Goal: Information Seeking & Learning: Learn about a topic

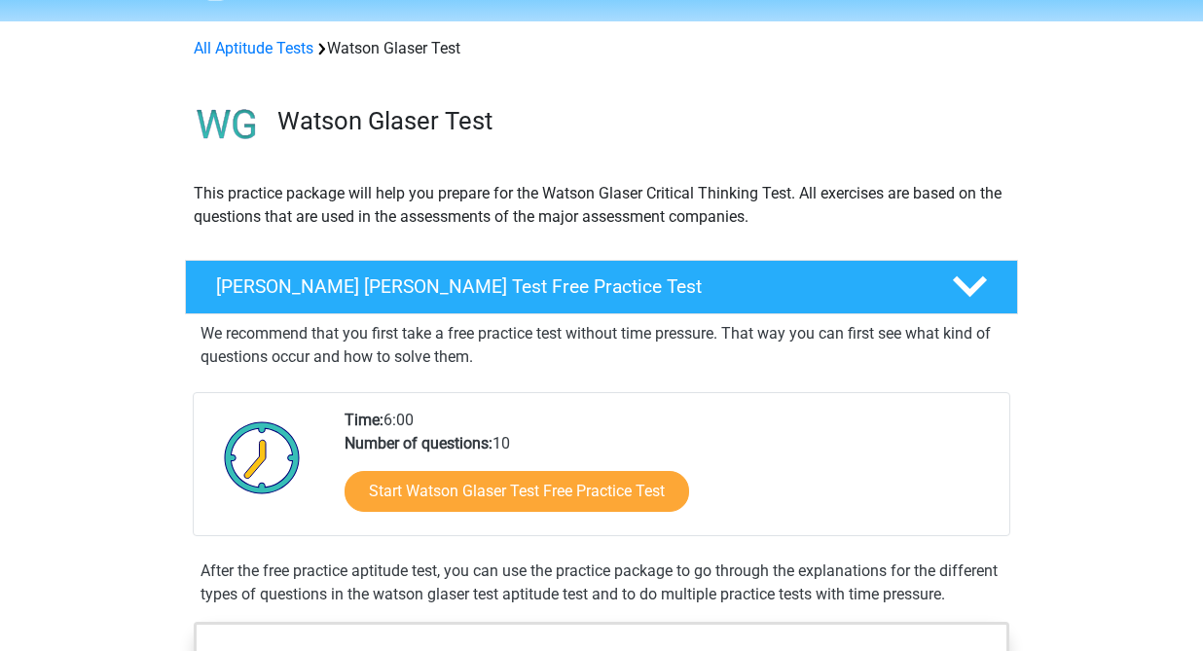
scroll to position [80, 0]
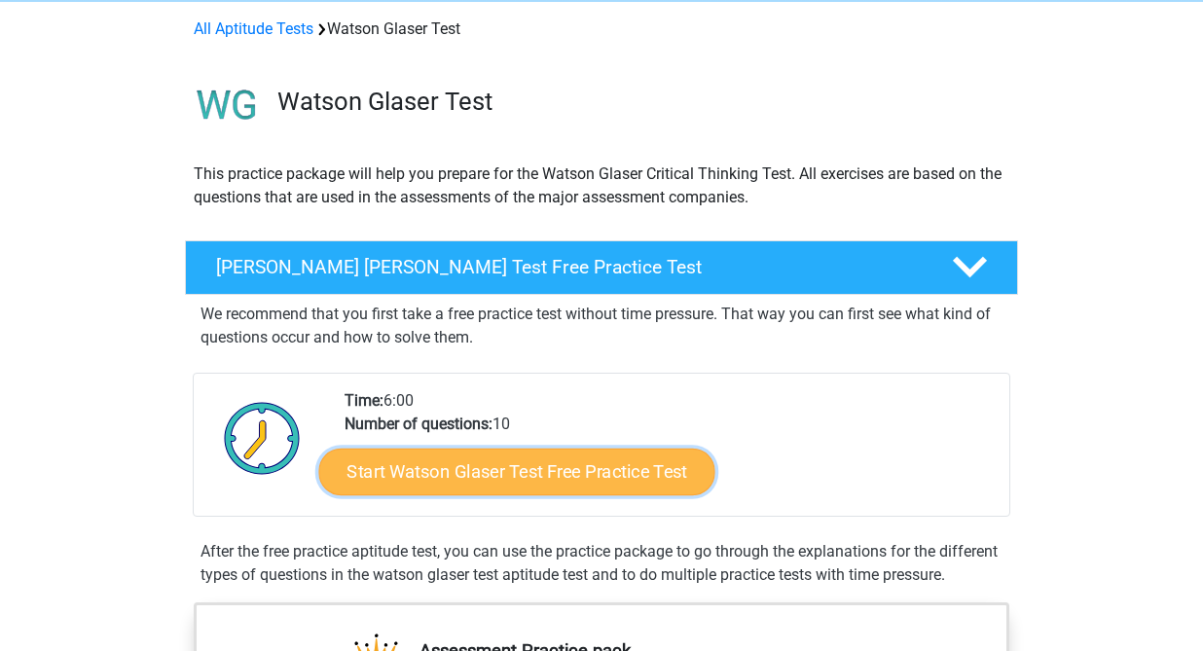
click at [514, 478] on link "Start Watson Glaser Test Free Practice Test" at bounding box center [517, 472] width 396 height 47
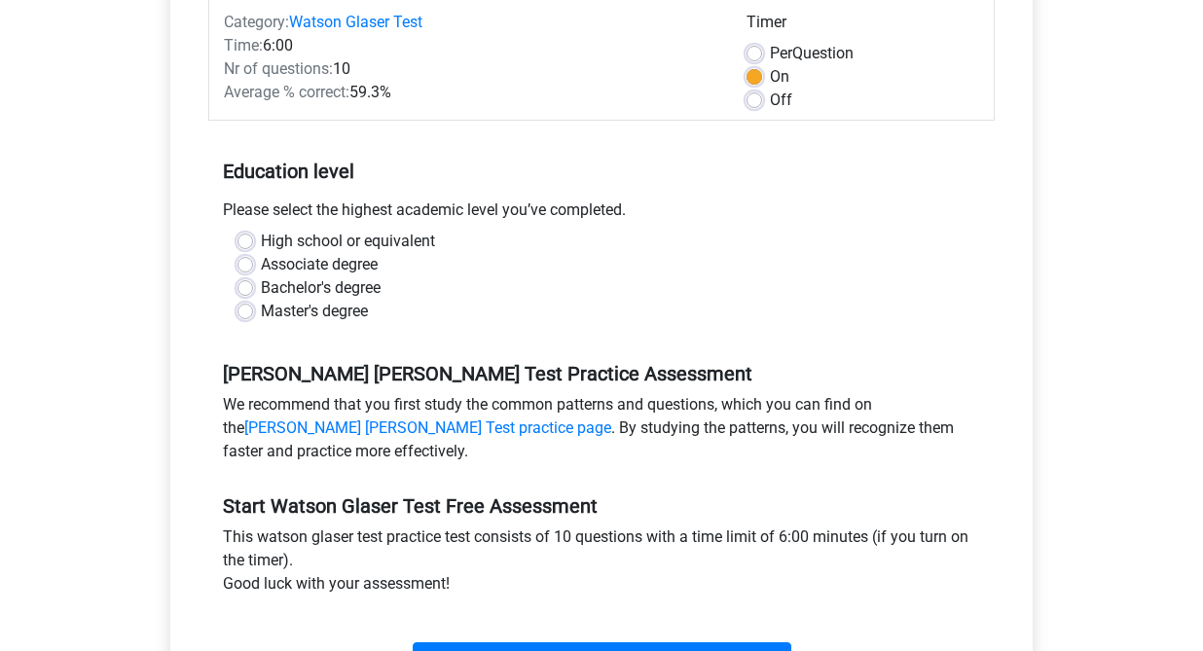
scroll to position [265, 0]
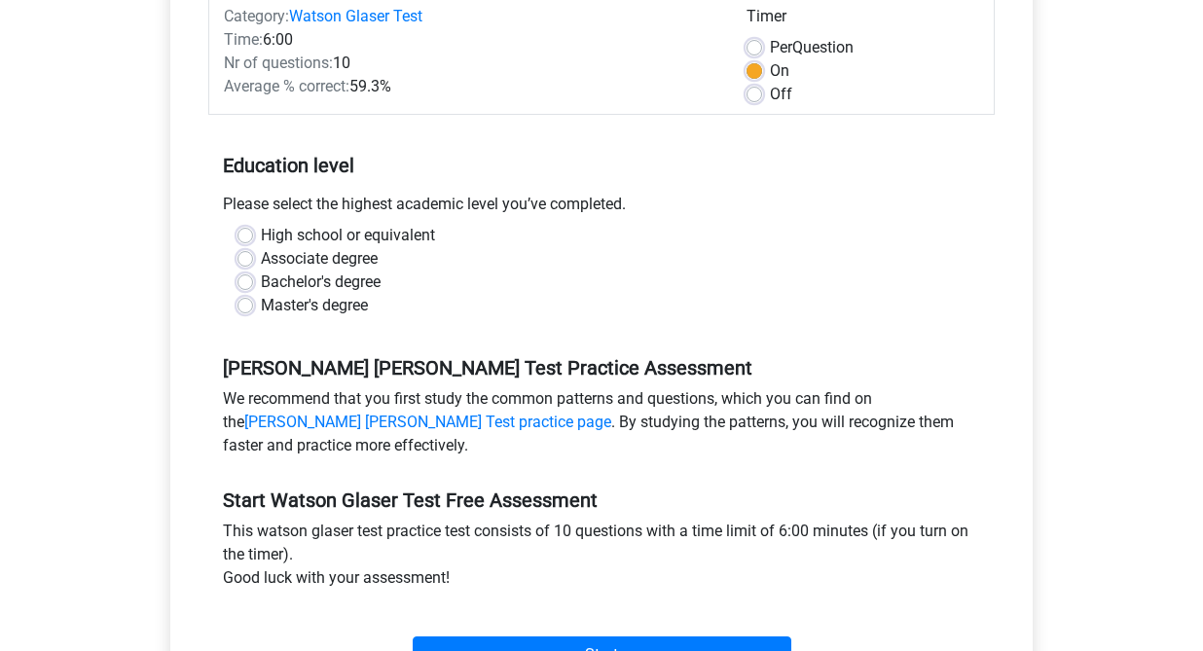
click at [261, 282] on label "Bachelor's degree" at bounding box center [321, 282] width 120 height 23
click at [239, 282] on input "Bachelor's degree" at bounding box center [245, 280] width 16 height 19
radio input "true"
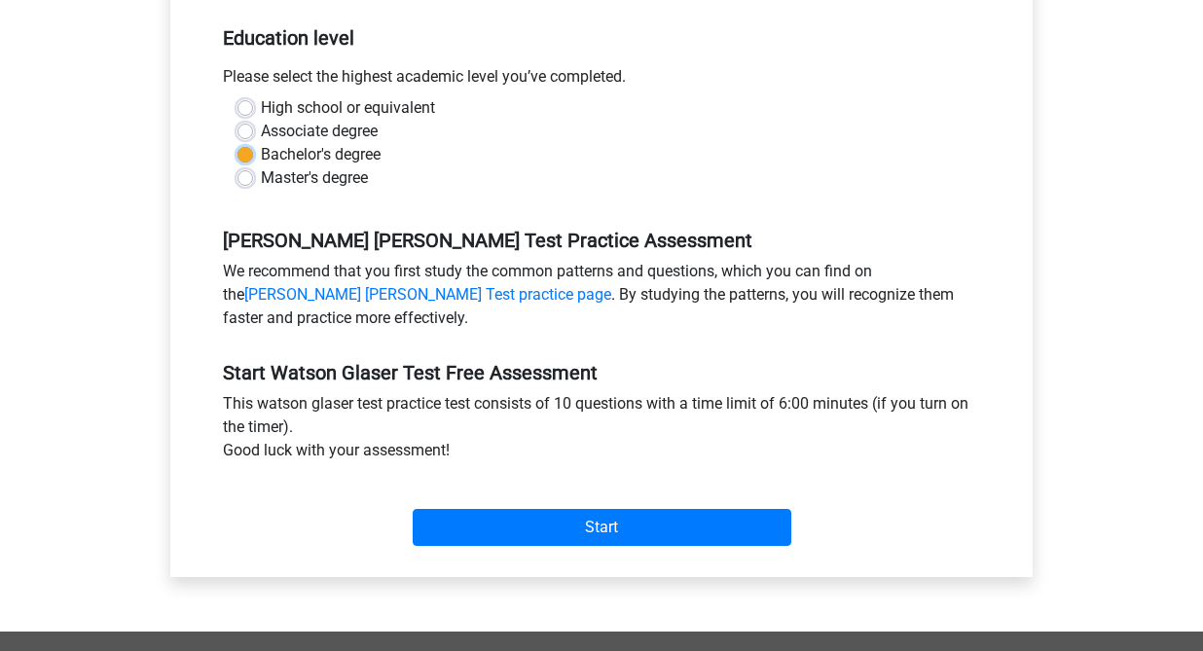
scroll to position [493, 0]
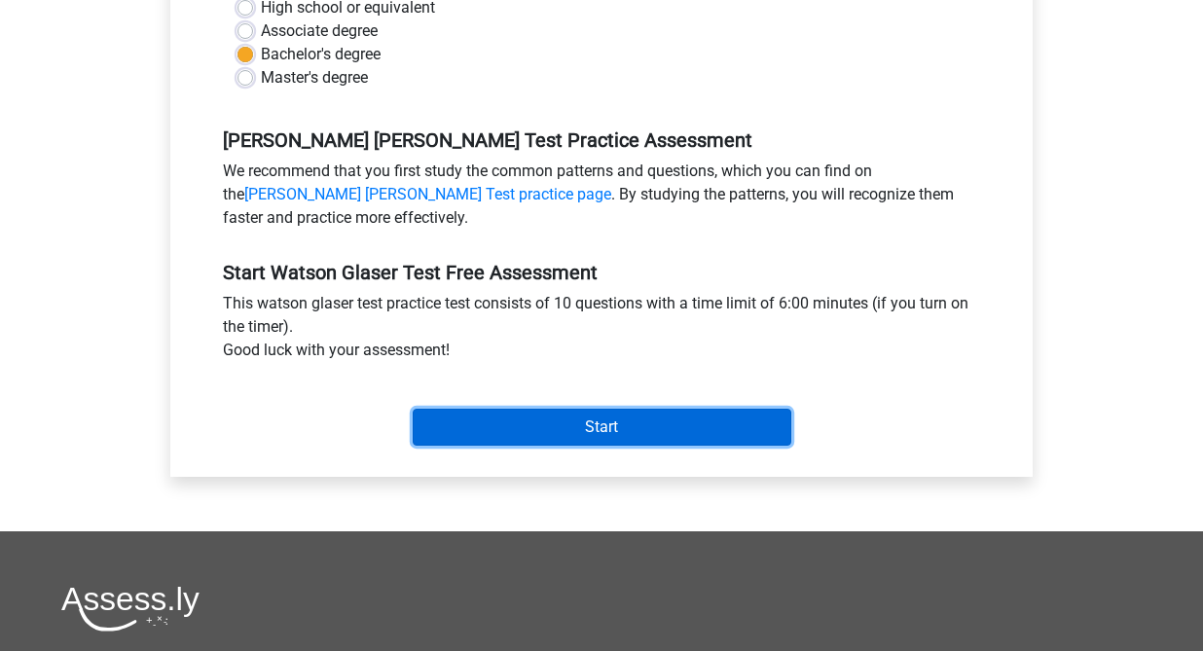
click at [551, 435] on input "Start" at bounding box center [602, 427] width 379 height 37
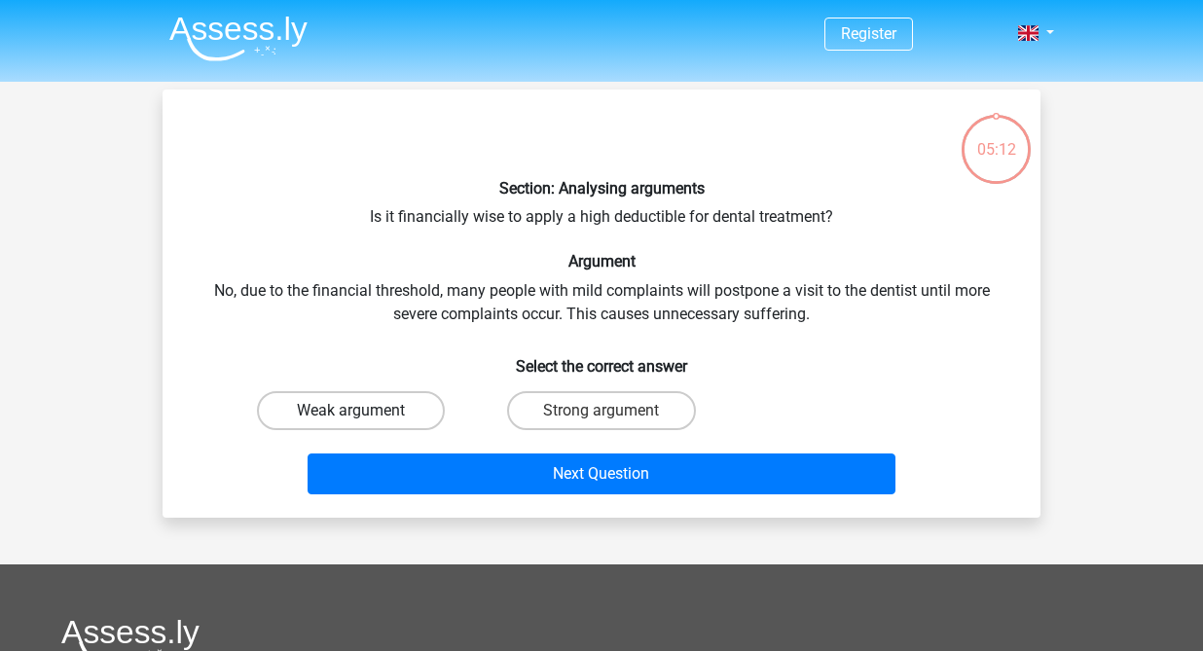
click at [405, 400] on label "Weak argument" at bounding box center [351, 410] width 188 height 39
click at [364, 411] on input "Weak argument" at bounding box center [357, 417] width 13 height 13
radio input "true"
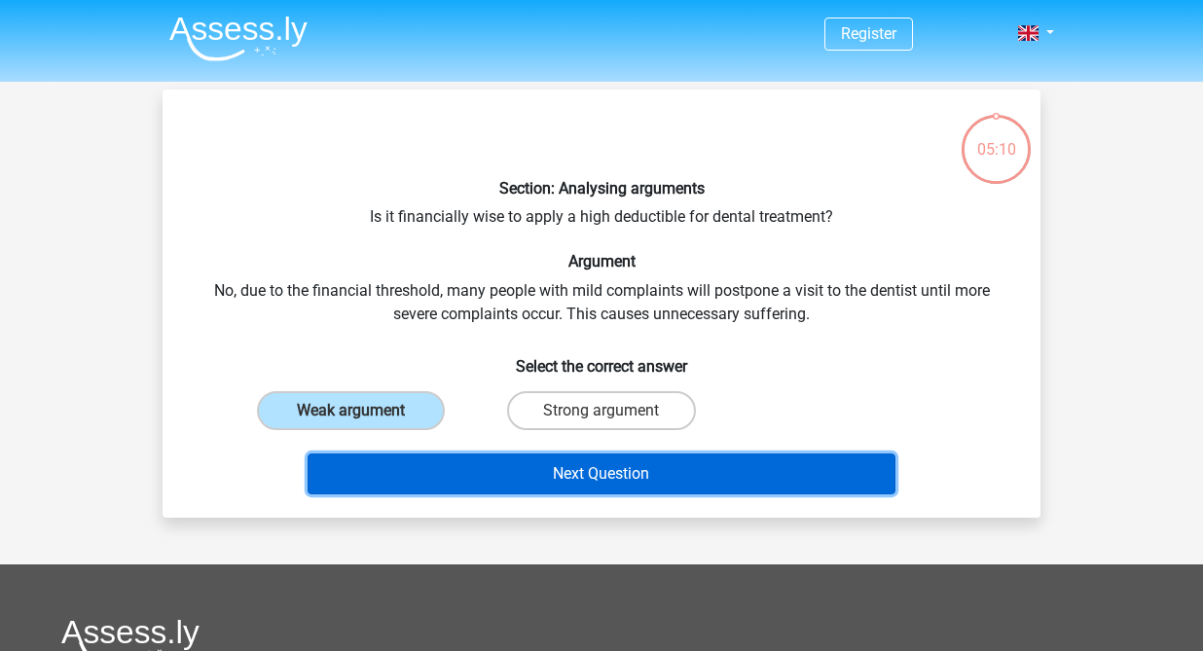
click at [528, 484] on button "Next Question" at bounding box center [602, 474] width 589 height 41
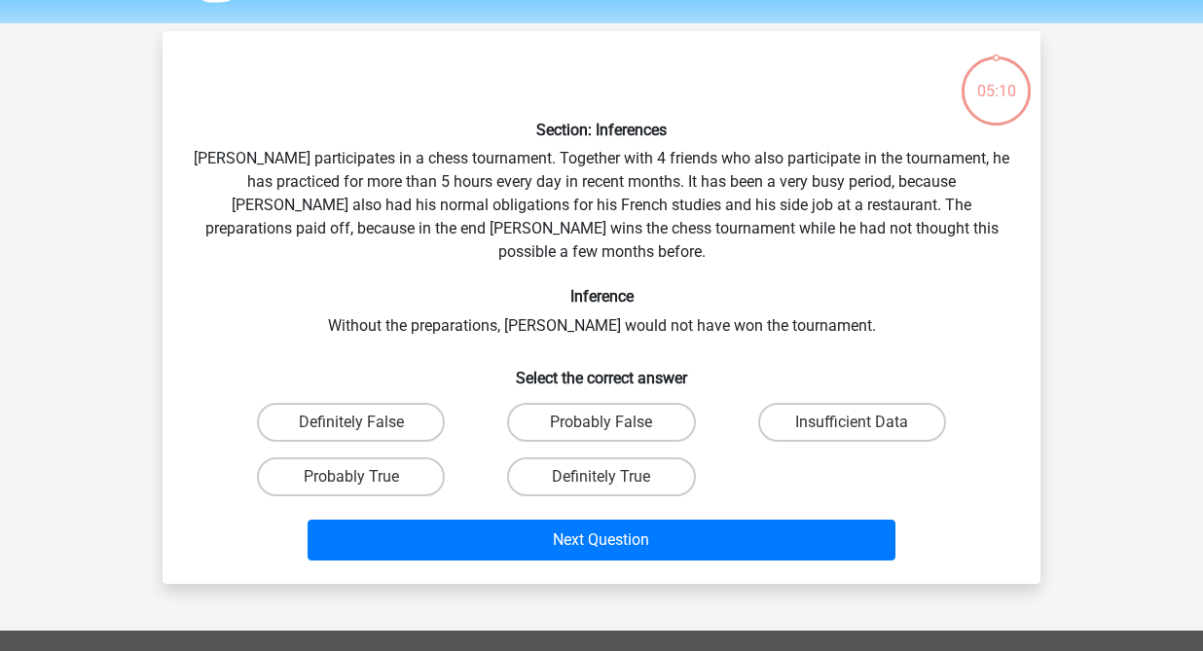
scroll to position [90, 0]
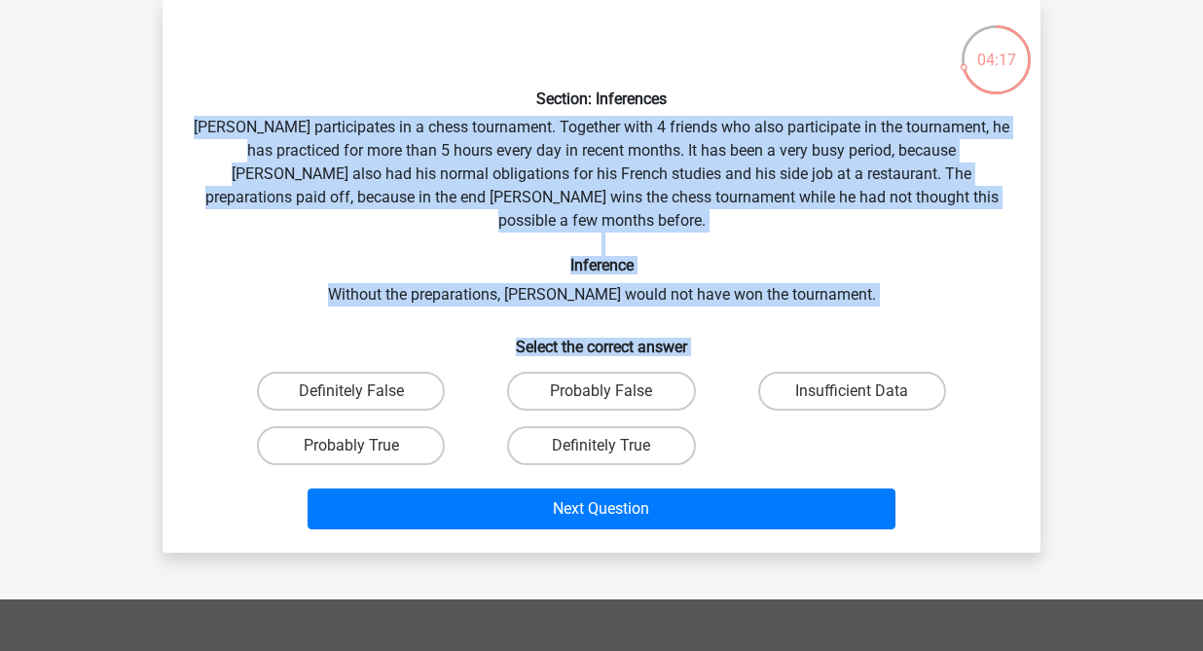
drag, startPoint x: 305, startPoint y: 164, endPoint x: 686, endPoint y: 447, distance: 475.2
click at [686, 448] on div "Section: Inferences [PERSON_NAME] participates in a chess tournament. Together …" at bounding box center [601, 277] width 862 height 522
copy div "[PERSON_NAME] participates in a chess tournament. Together with 4 friends who a…"
click at [839, 372] on label "Insufficient Data" at bounding box center [852, 391] width 188 height 39
click at [852, 391] on input "Insufficient Data" at bounding box center [858, 397] width 13 height 13
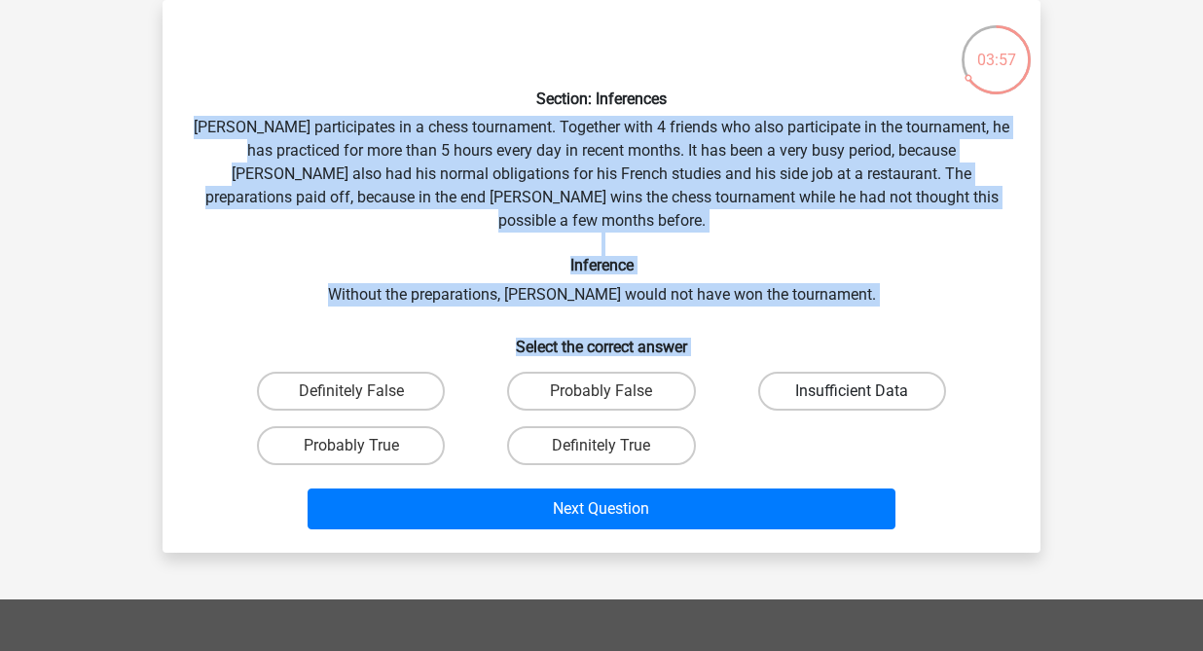
radio input "true"
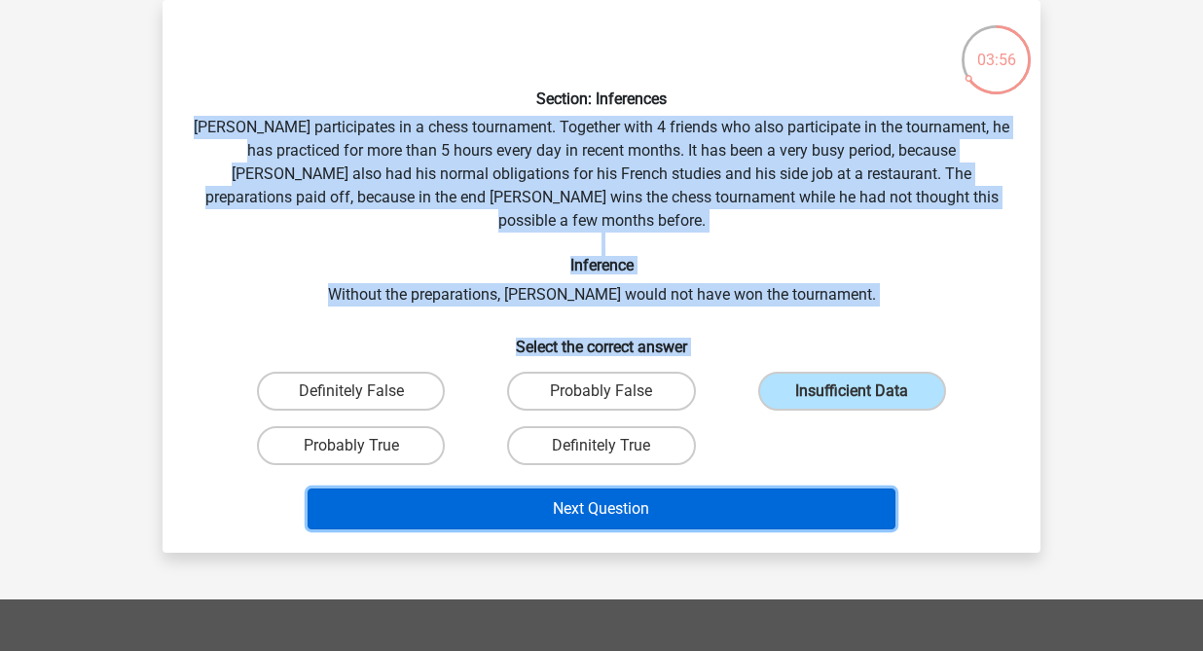
click at [795, 502] on button "Next Question" at bounding box center [602, 509] width 589 height 41
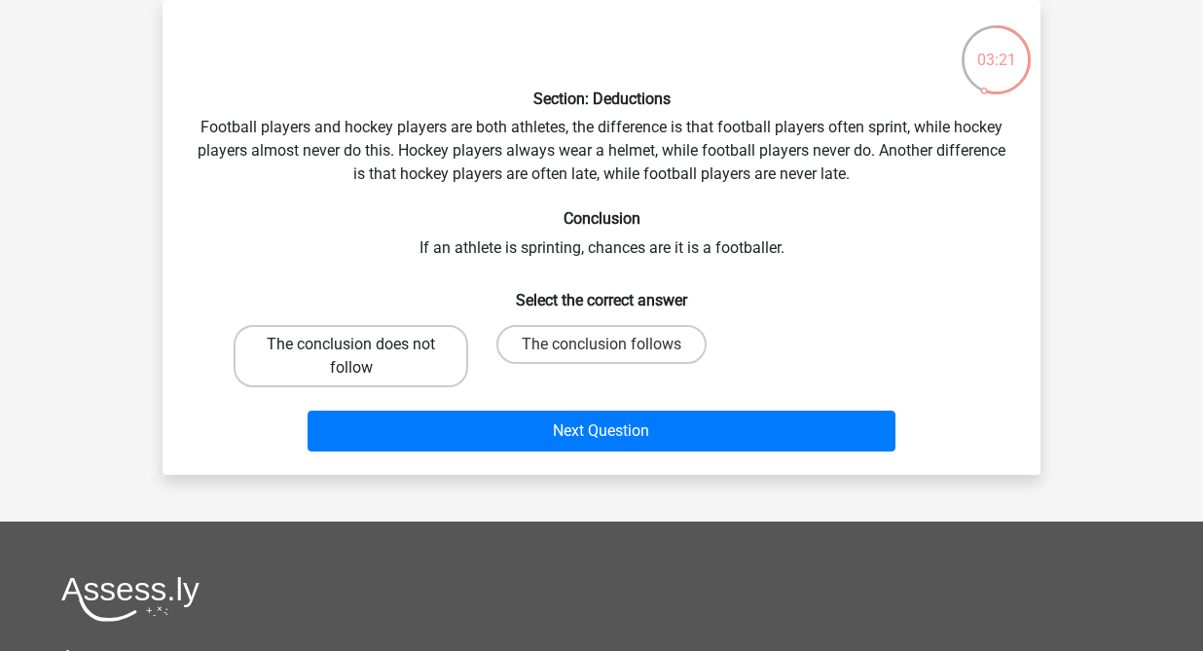
click at [412, 341] on label "The conclusion does not follow" at bounding box center [351, 356] width 235 height 62
click at [364, 345] on input "The conclusion does not follow" at bounding box center [357, 351] width 13 height 13
radio input "true"
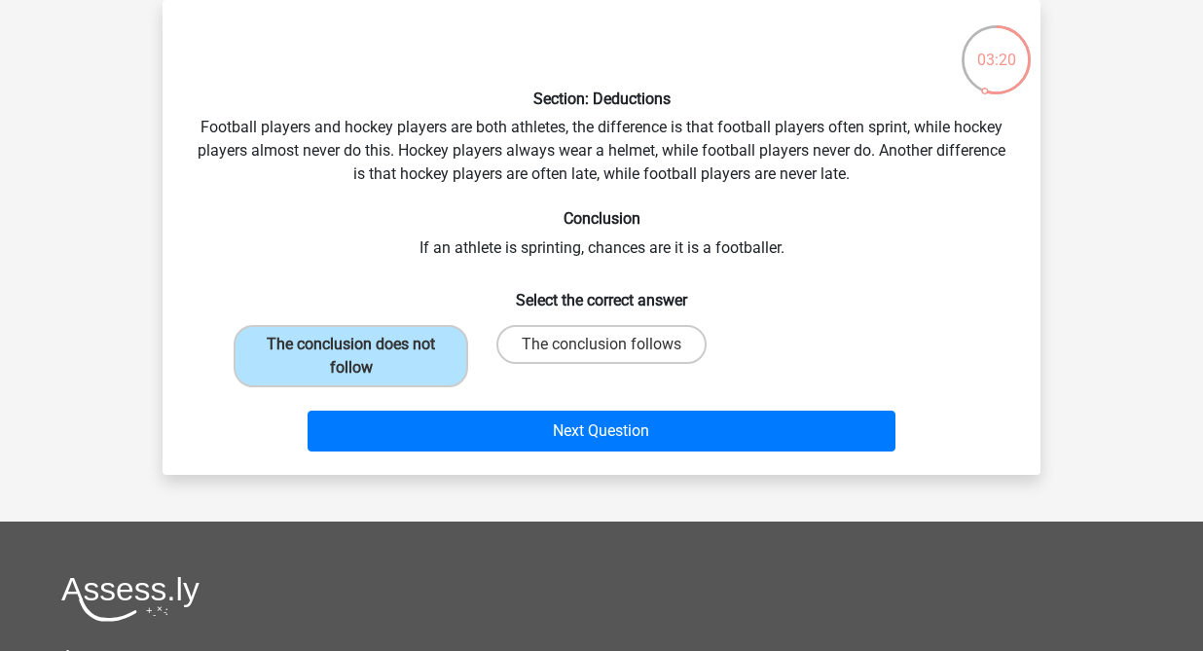
click at [439, 409] on div "Next Question" at bounding box center [602, 427] width 816 height 64
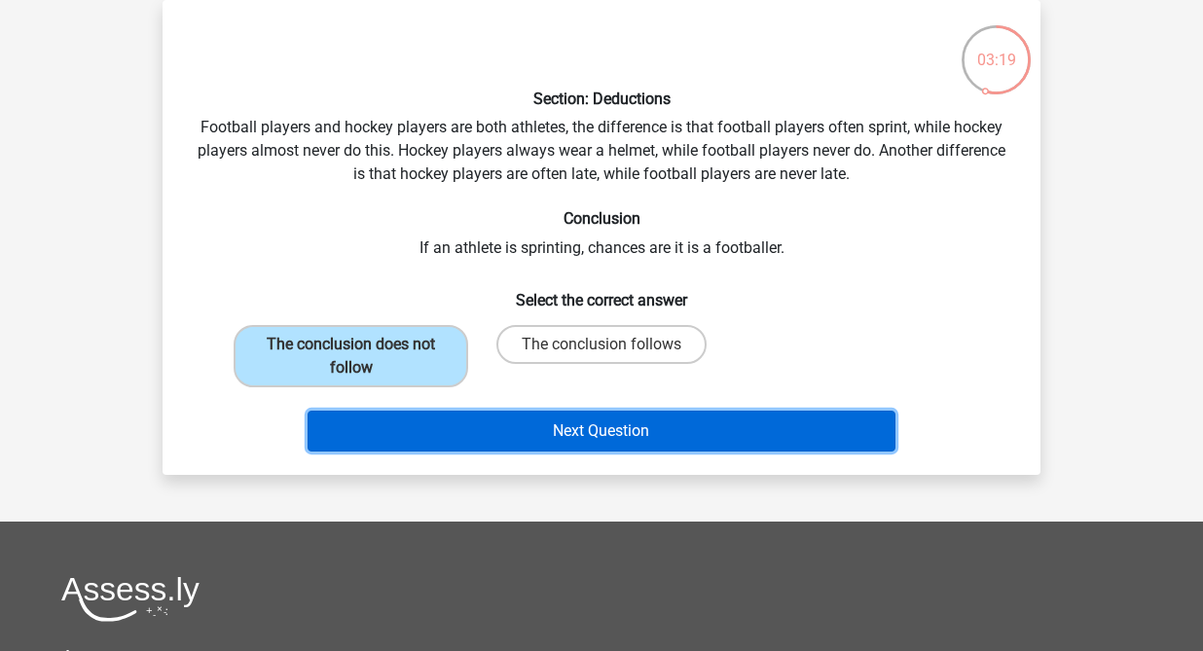
click at [456, 423] on button "Next Question" at bounding box center [602, 431] width 589 height 41
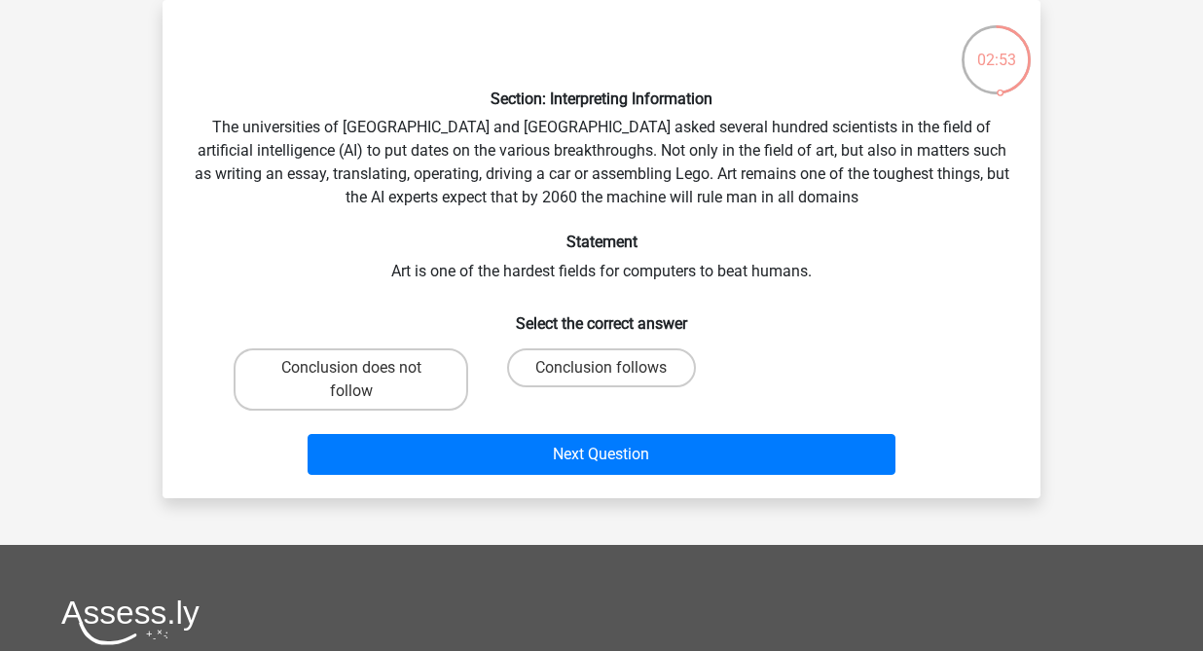
click at [784, 240] on h6 "Statement" at bounding box center [602, 242] width 816 height 18
click at [570, 367] on label "Conclusion follows" at bounding box center [601, 367] width 188 height 39
click at [602, 368] on input "Conclusion follows" at bounding box center [608, 374] width 13 height 13
radio input "true"
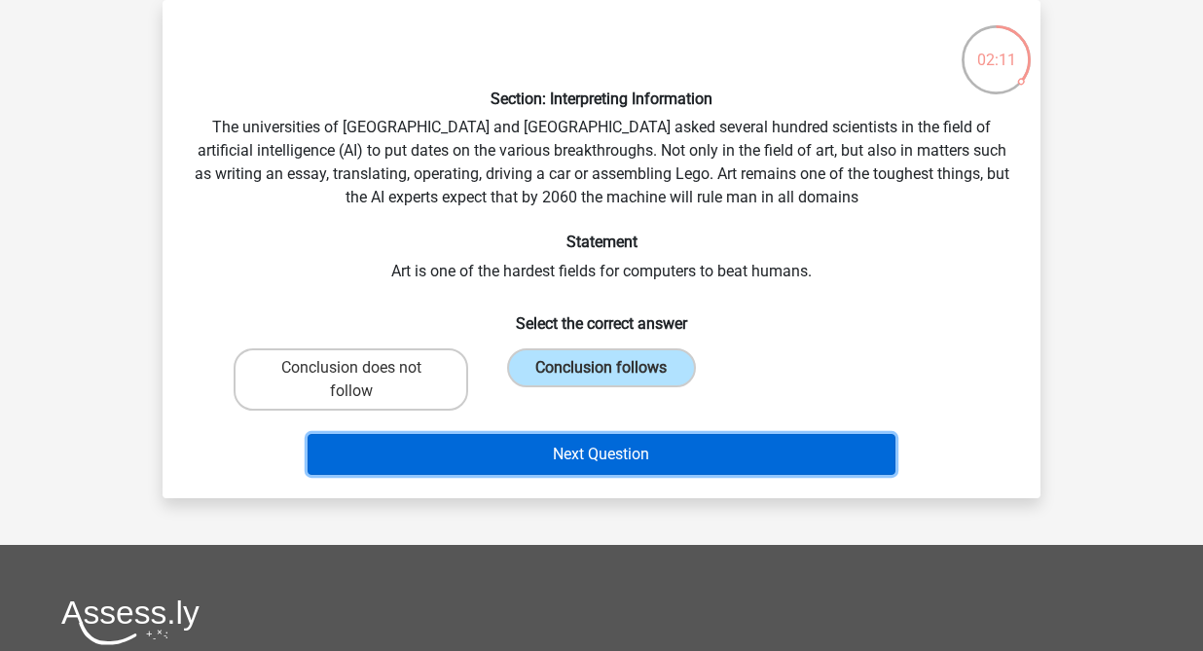
click at [562, 460] on button "Next Question" at bounding box center [602, 454] width 589 height 41
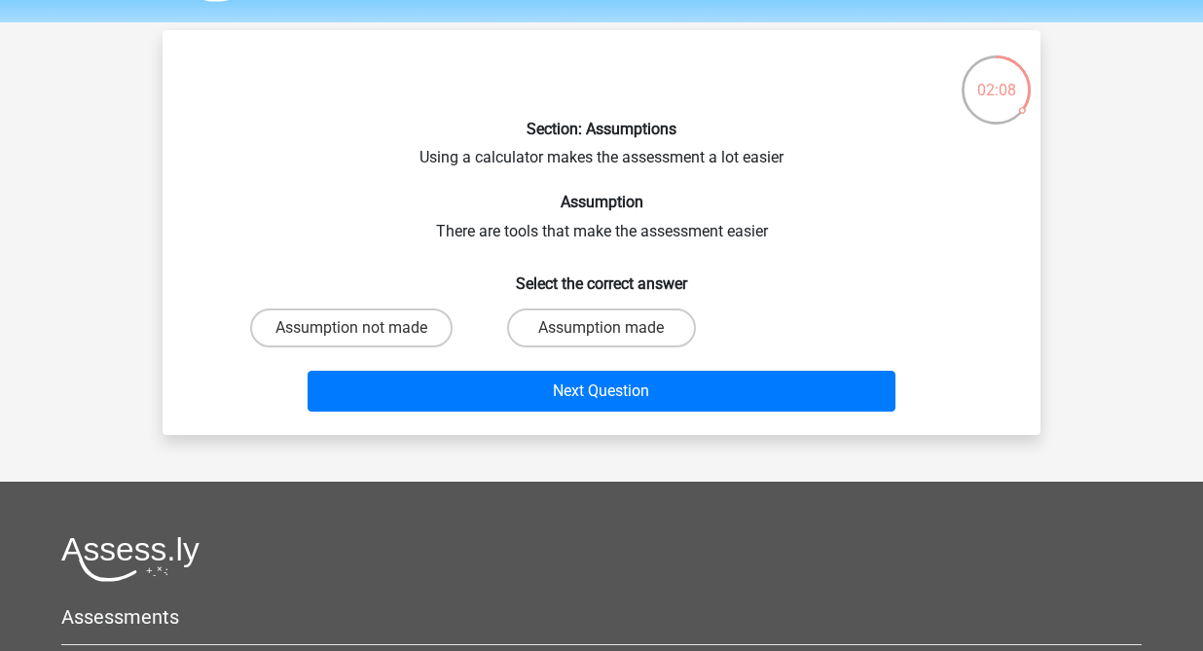
scroll to position [73, 0]
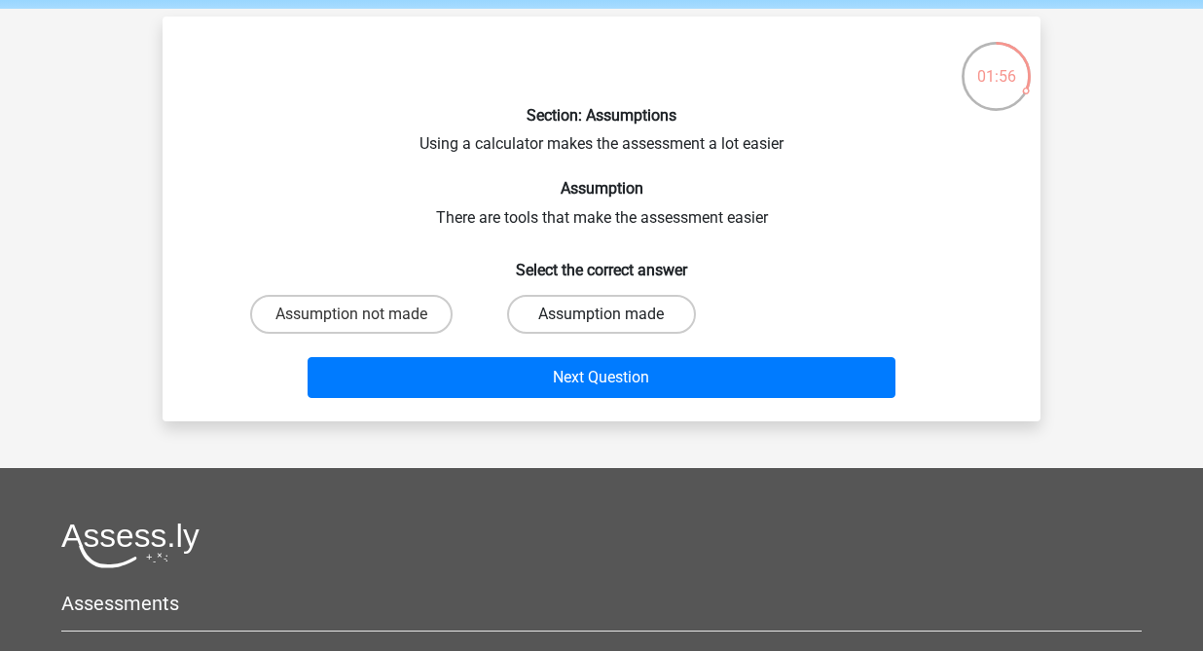
click at [608, 305] on label "Assumption made" at bounding box center [601, 314] width 188 height 39
click at [608, 314] on input "Assumption made" at bounding box center [608, 320] width 13 height 13
radio input "true"
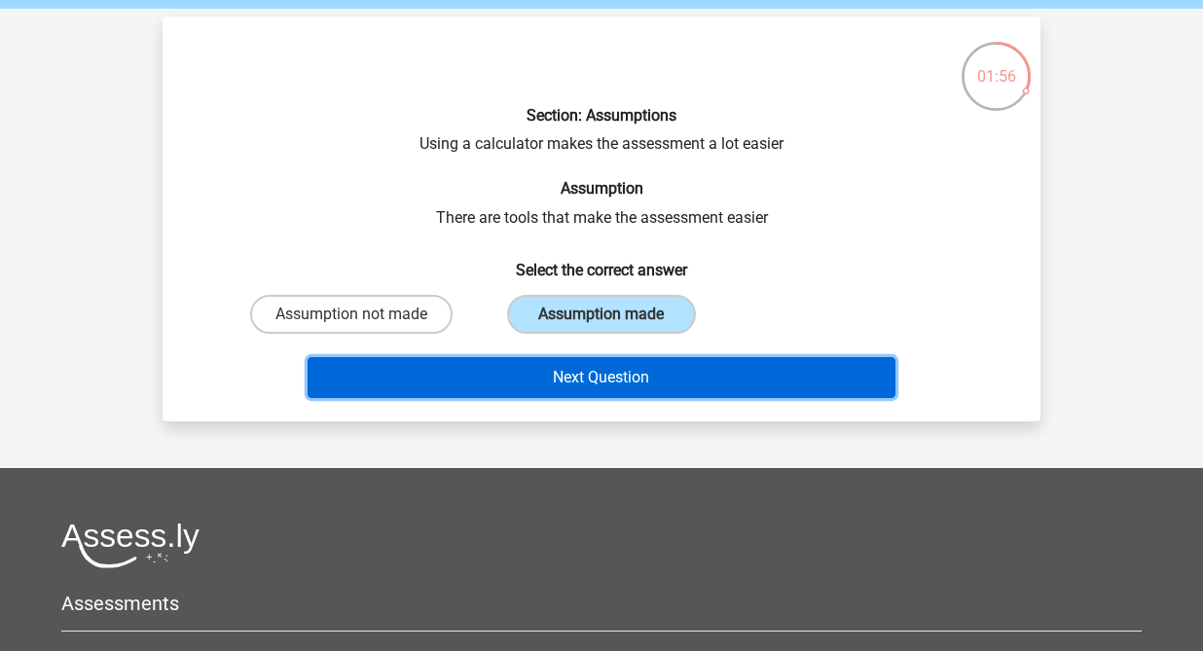
click at [612, 383] on button "Next Question" at bounding box center [602, 377] width 589 height 41
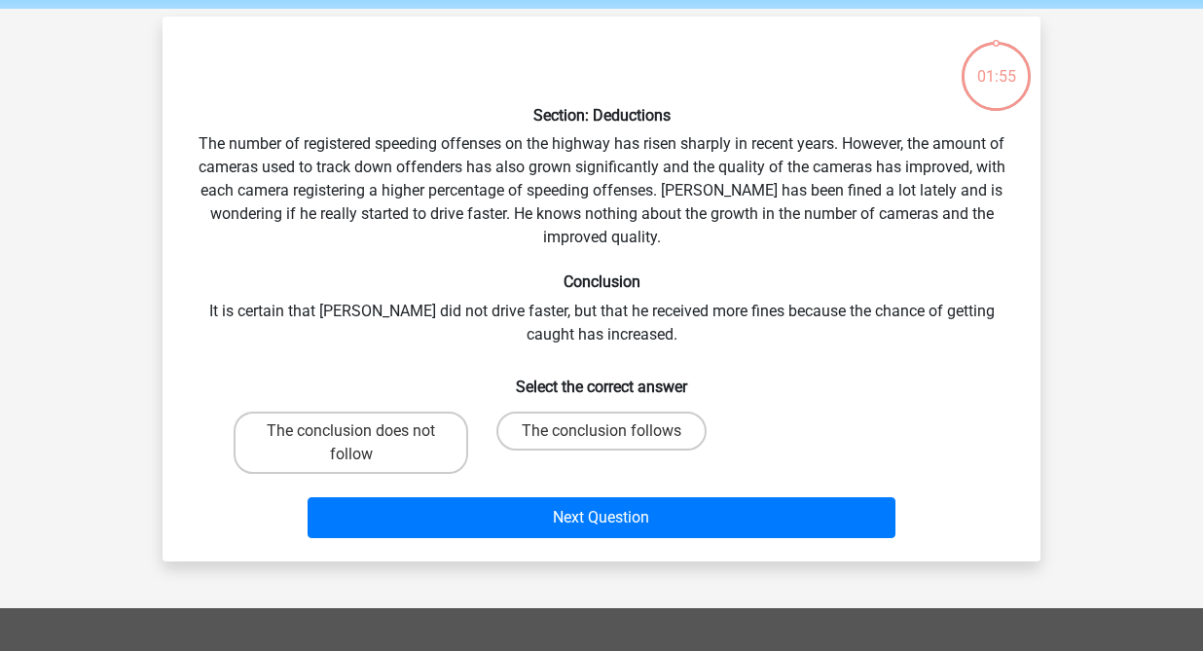
scroll to position [90, 0]
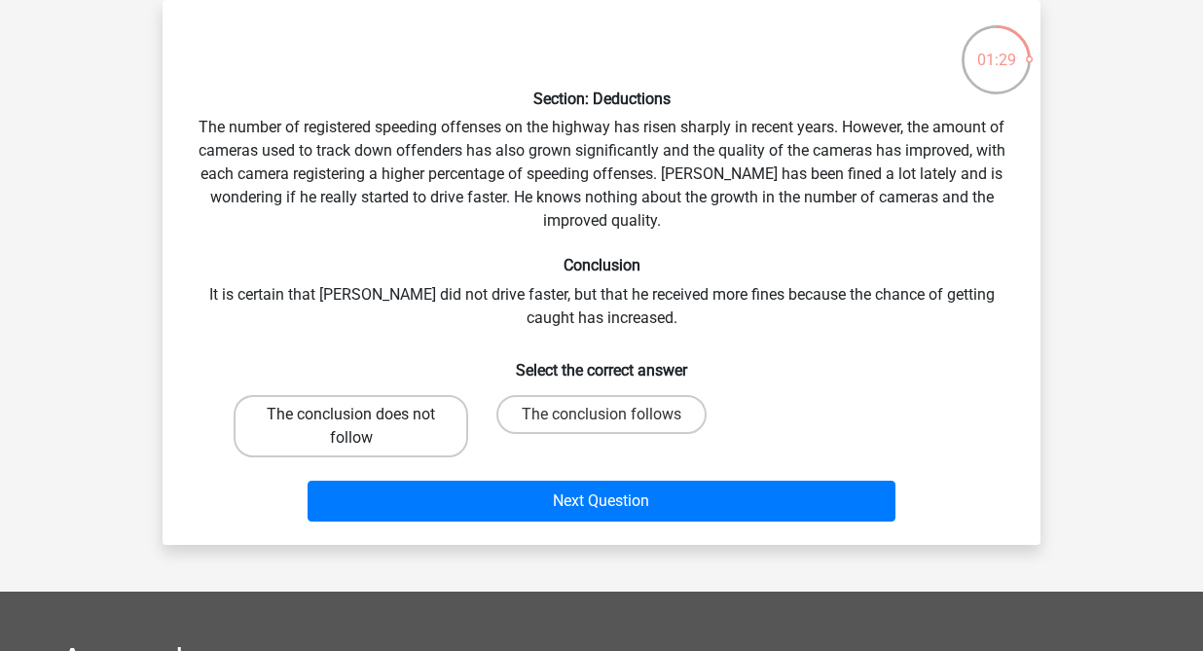
click at [404, 421] on label "The conclusion does not follow" at bounding box center [351, 426] width 235 height 62
click at [364, 421] on input "The conclusion does not follow" at bounding box center [357, 421] width 13 height 13
radio input "true"
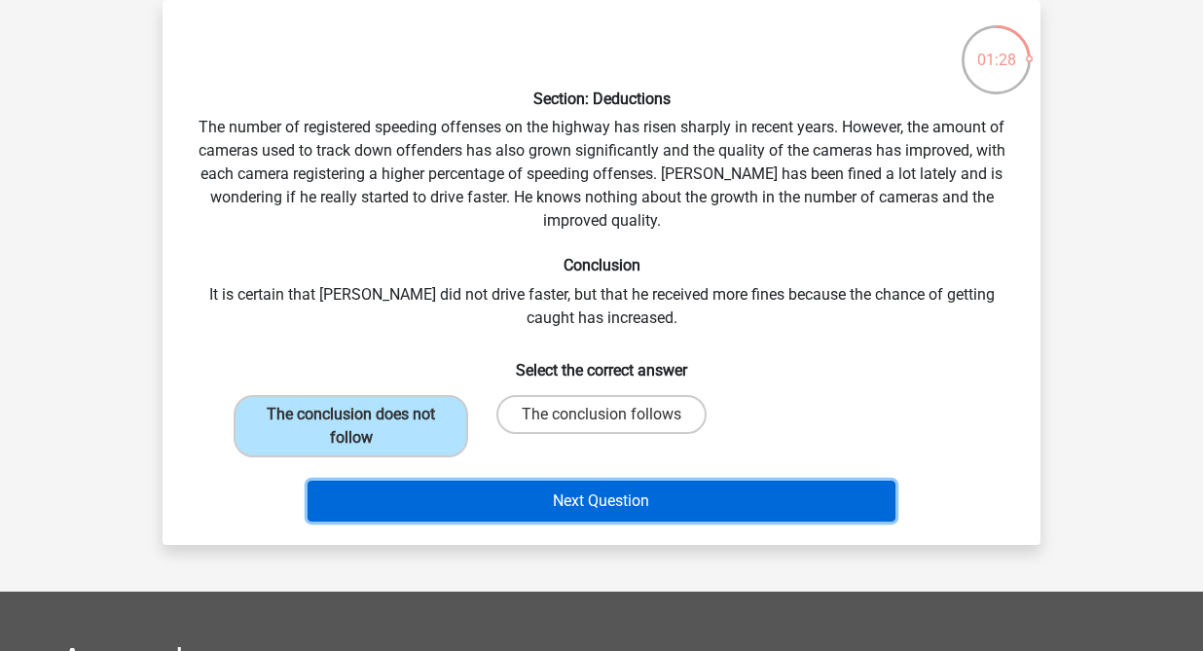
click at [465, 485] on button "Next Question" at bounding box center [602, 501] width 589 height 41
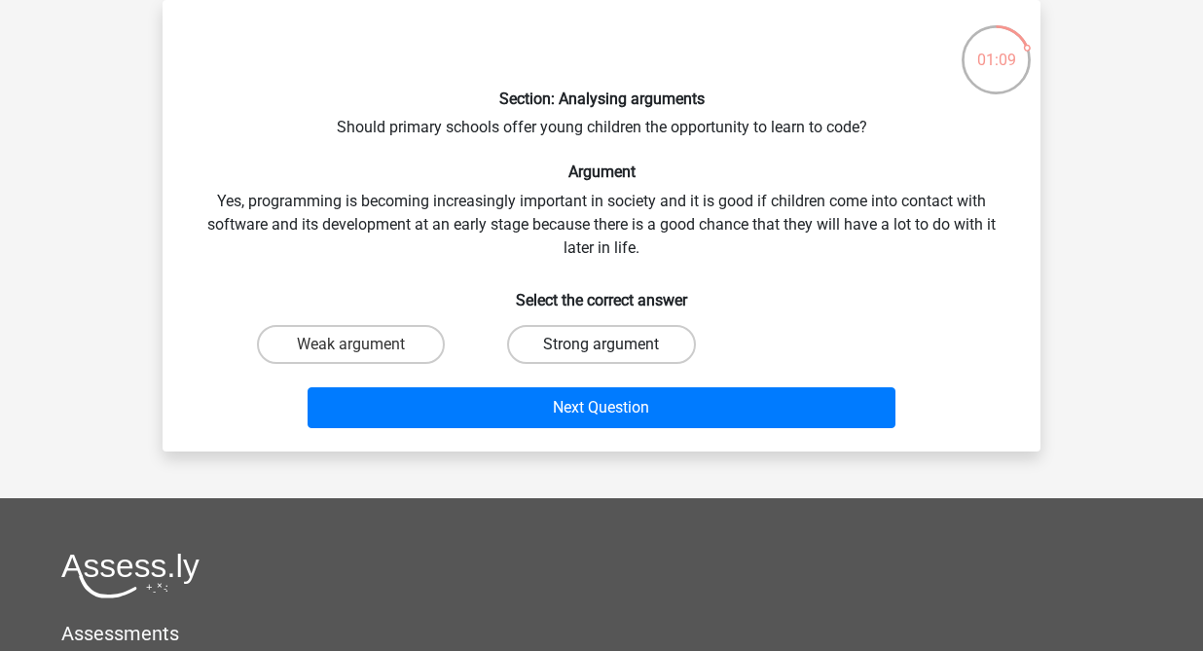
click at [591, 358] on label "Strong argument" at bounding box center [601, 344] width 188 height 39
click at [602, 357] on input "Strong argument" at bounding box center [608, 351] width 13 height 13
radio input "true"
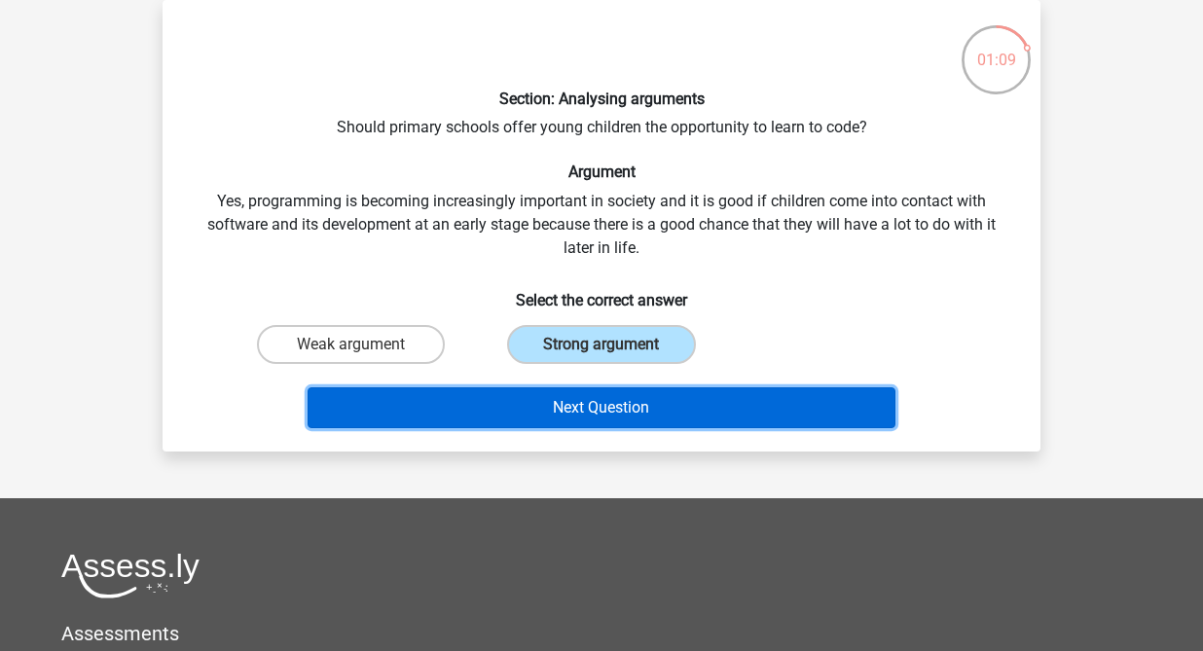
click at [580, 413] on button "Next Question" at bounding box center [602, 407] width 589 height 41
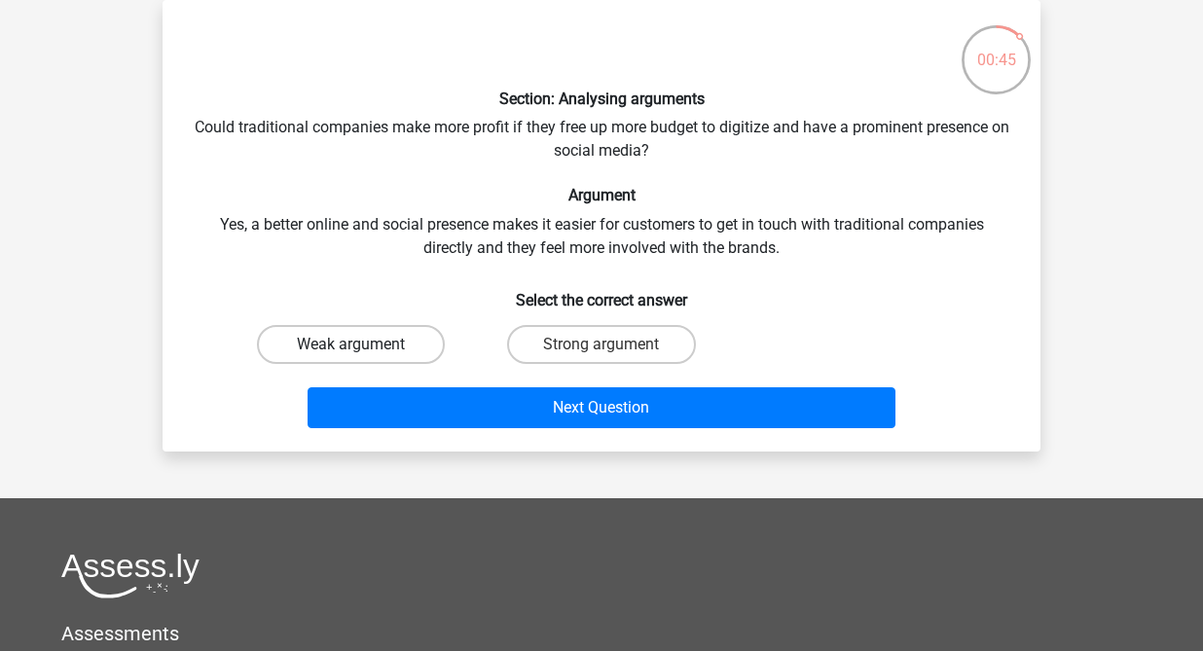
click at [383, 345] on label "Weak argument" at bounding box center [351, 344] width 188 height 39
click at [364, 345] on input "Weak argument" at bounding box center [357, 351] width 13 height 13
radio input "true"
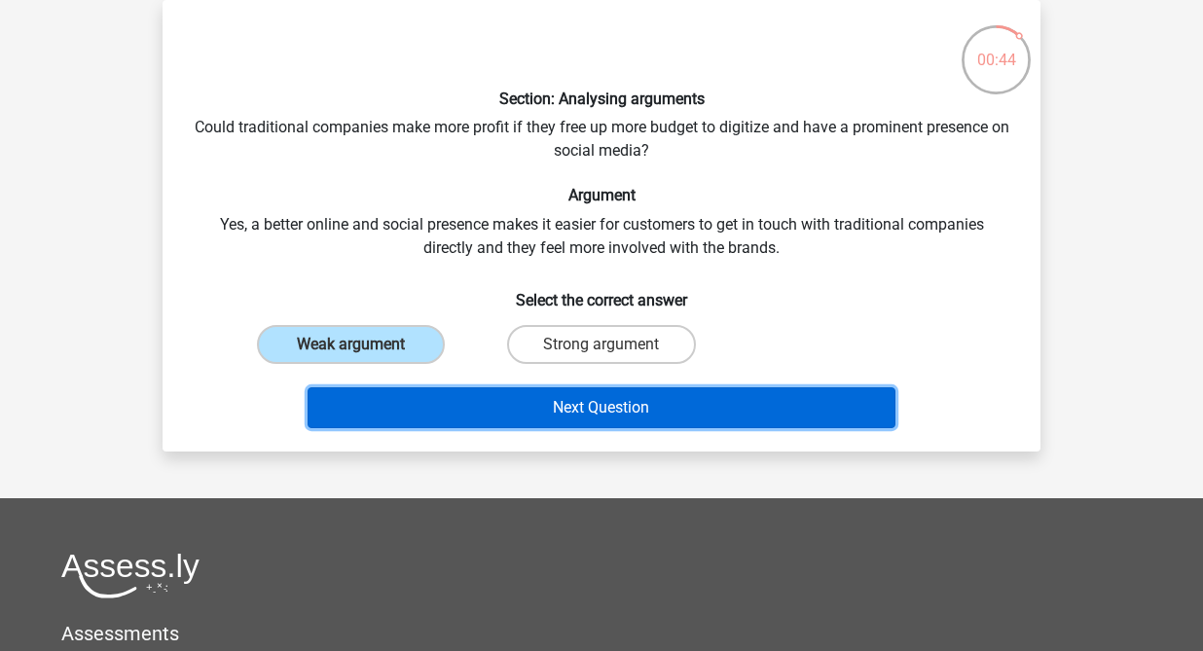
click at [433, 411] on button "Next Question" at bounding box center [602, 407] width 589 height 41
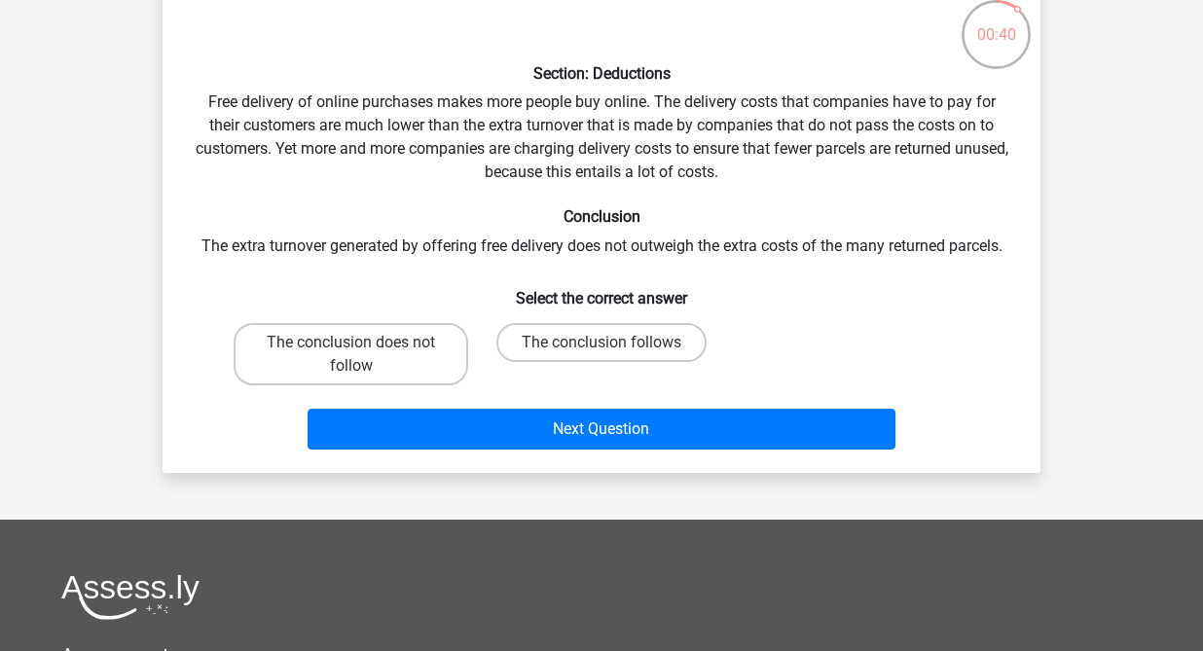
scroll to position [128, 0]
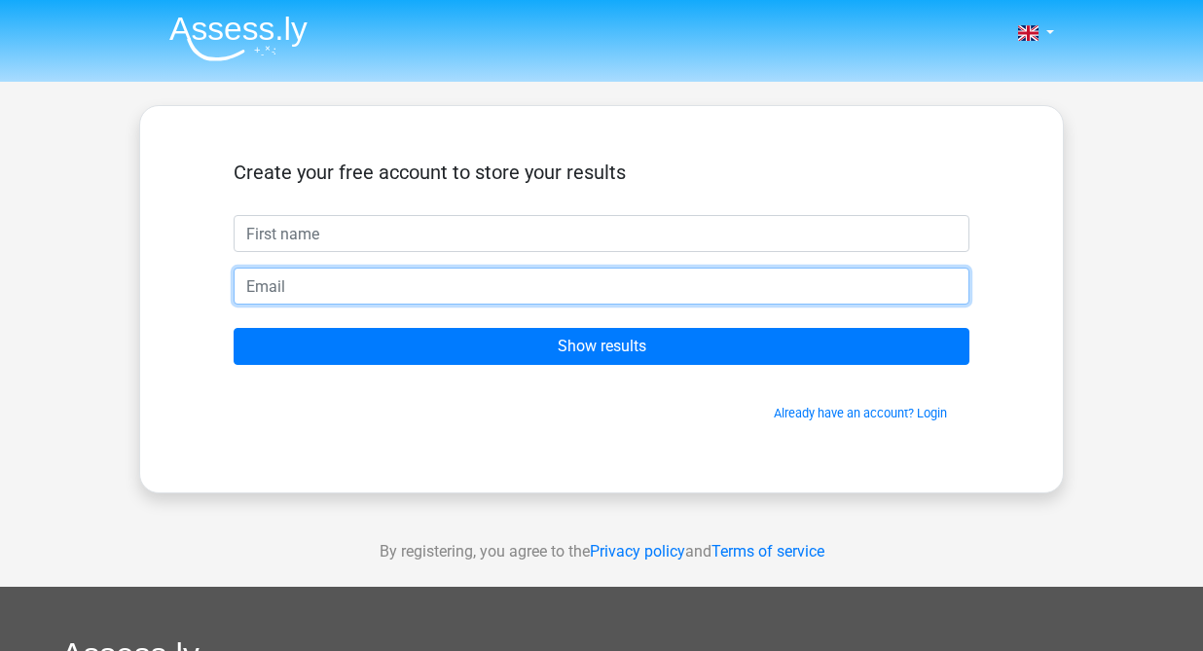
click at [419, 283] on input "email" at bounding box center [602, 286] width 736 height 37
type input "annakarvela6@gmail.com"
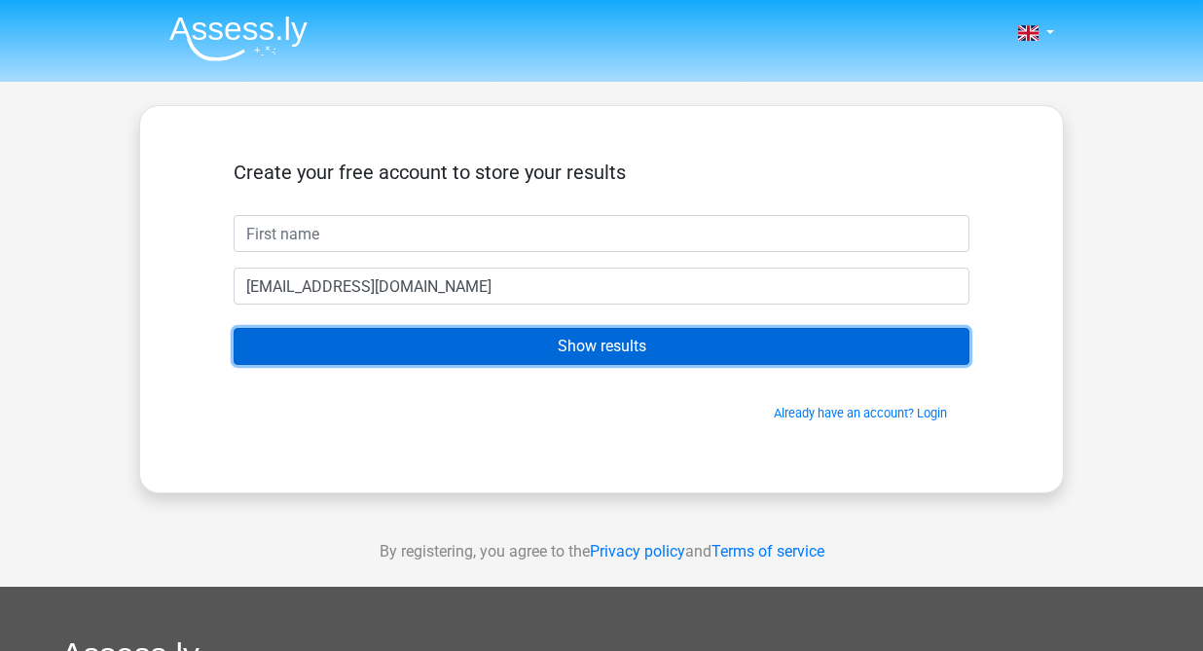
click at [420, 340] on input "Show results" at bounding box center [602, 346] width 736 height 37
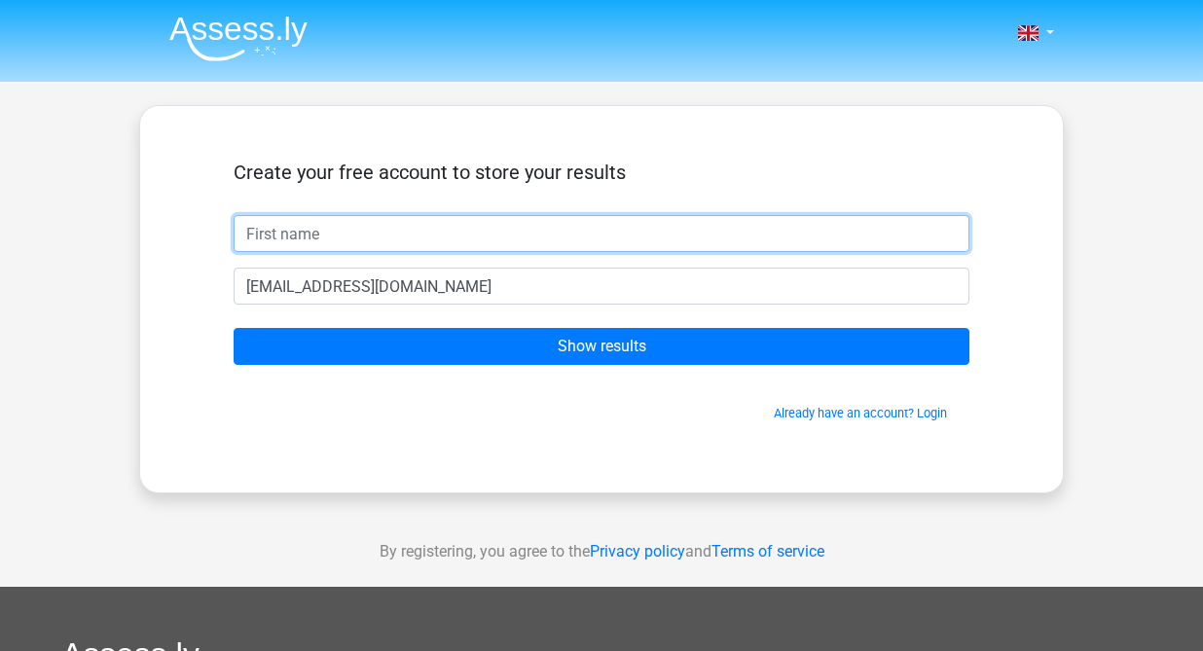
click at [412, 236] on input "text" at bounding box center [602, 233] width 736 height 37
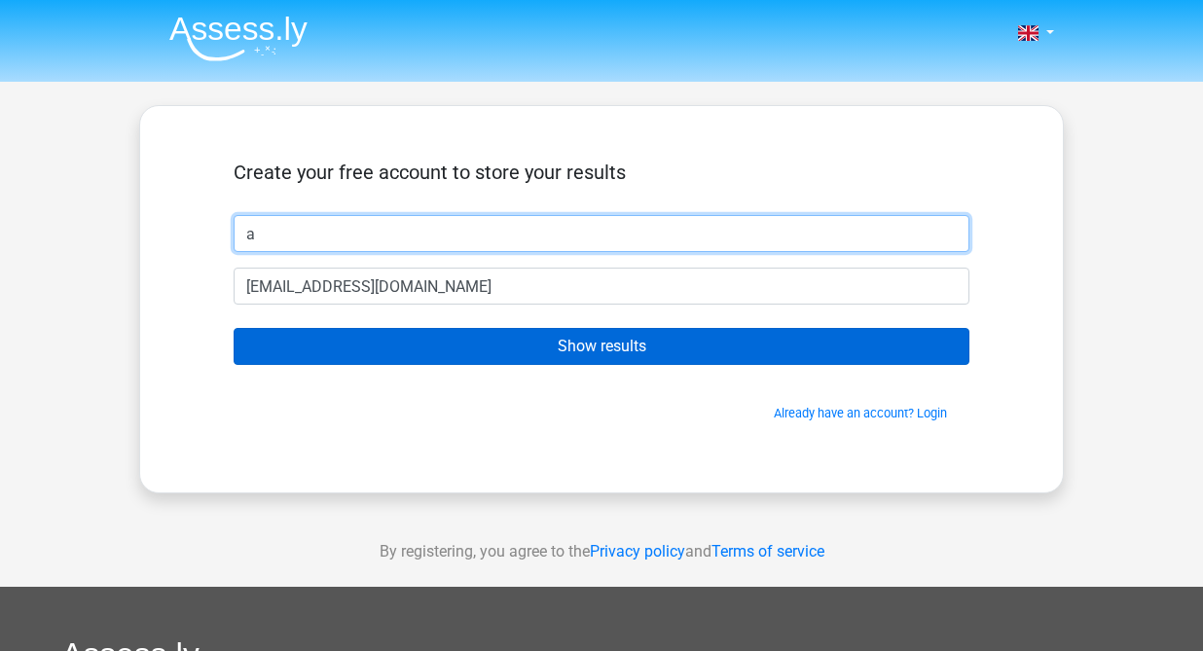
type input "a"
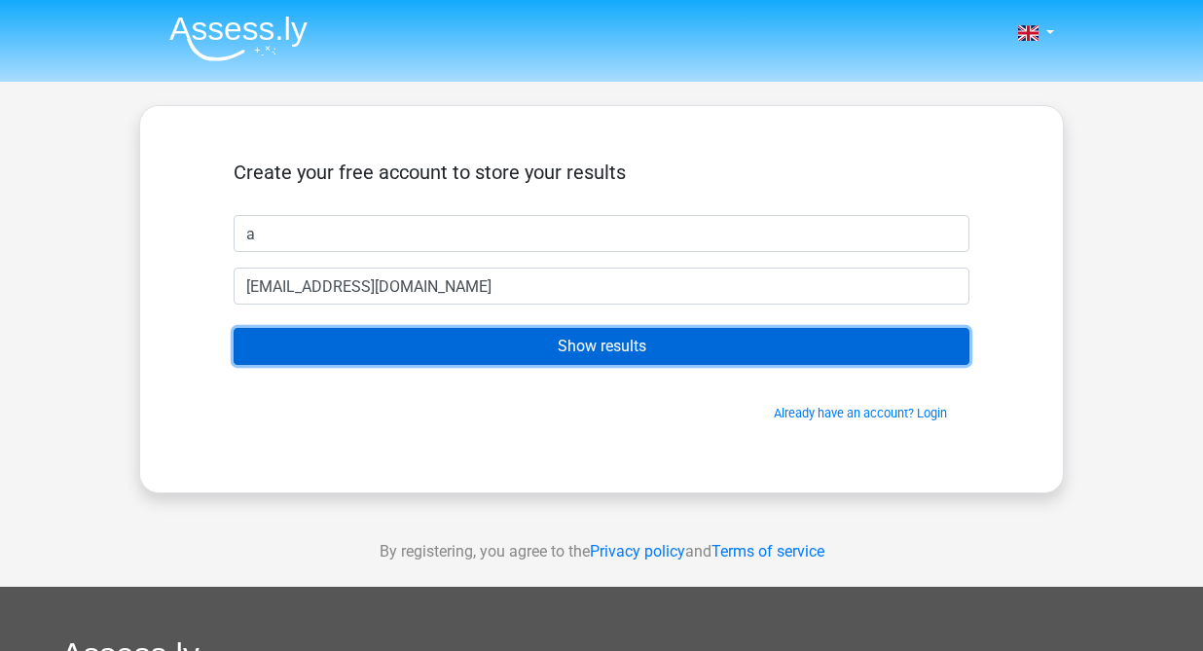
click at [474, 350] on input "Show results" at bounding box center [602, 346] width 736 height 37
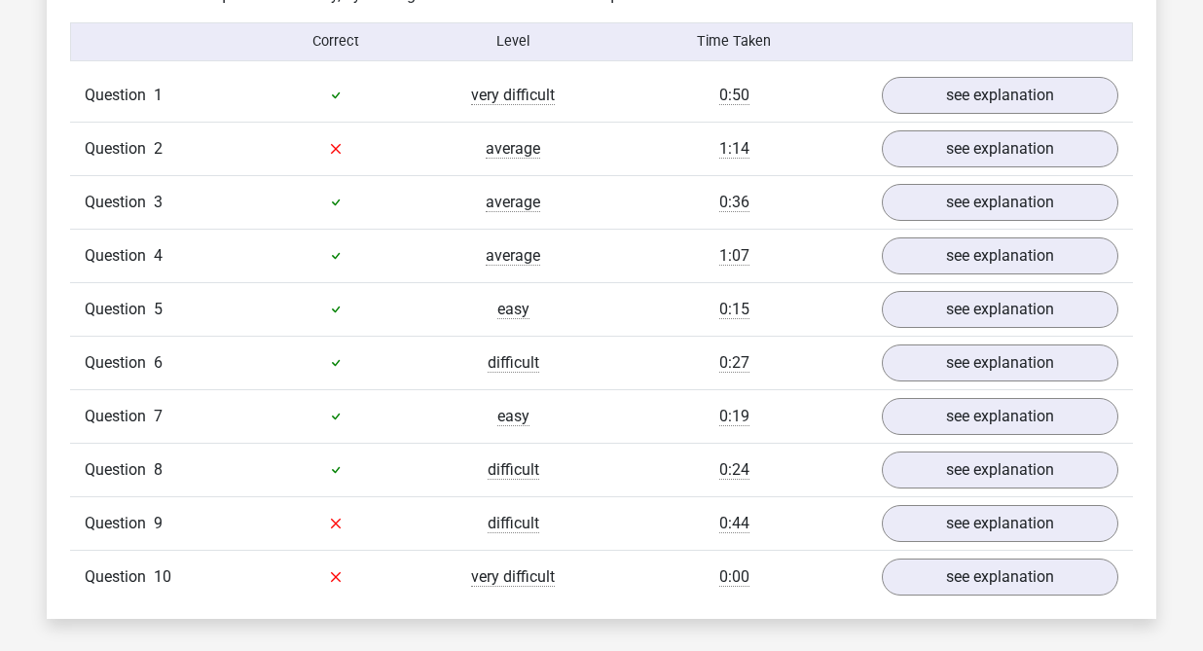
scroll to position [1559, 0]
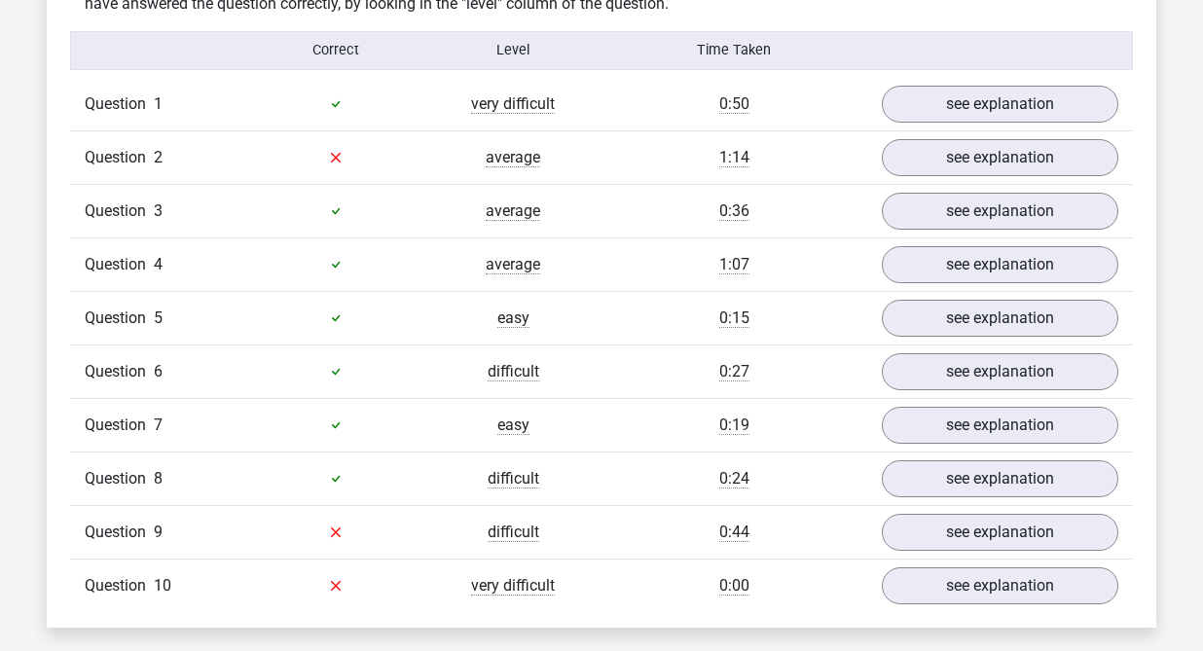
click at [986, 72] on div "In this section you will find the answers and explanations to all the questions…" at bounding box center [601, 290] width 1080 height 675
click at [934, 120] on link "see explanation" at bounding box center [1000, 104] width 272 height 43
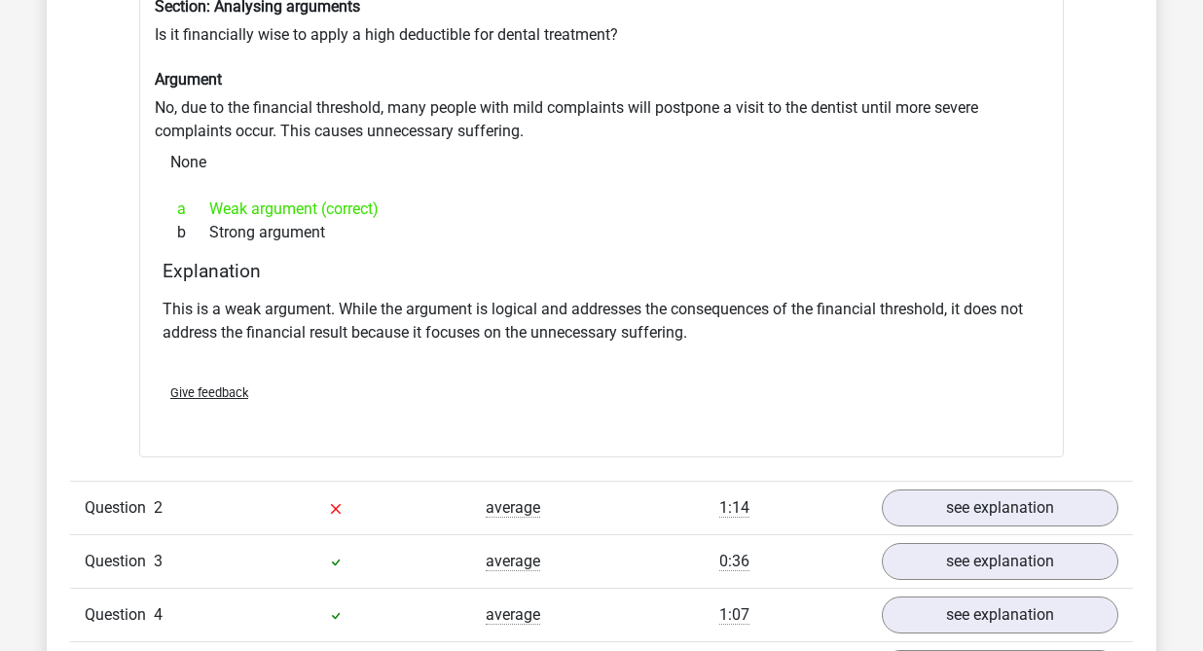
scroll to position [1984, 0]
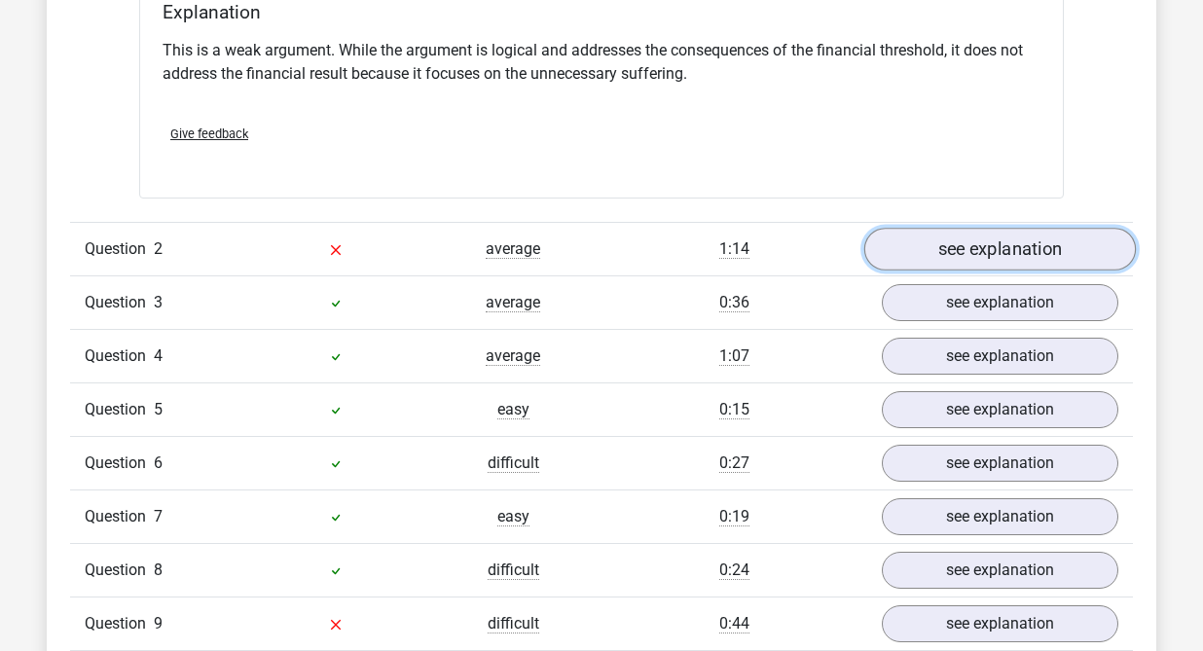
click at [975, 244] on link "see explanation" at bounding box center [1000, 249] width 272 height 43
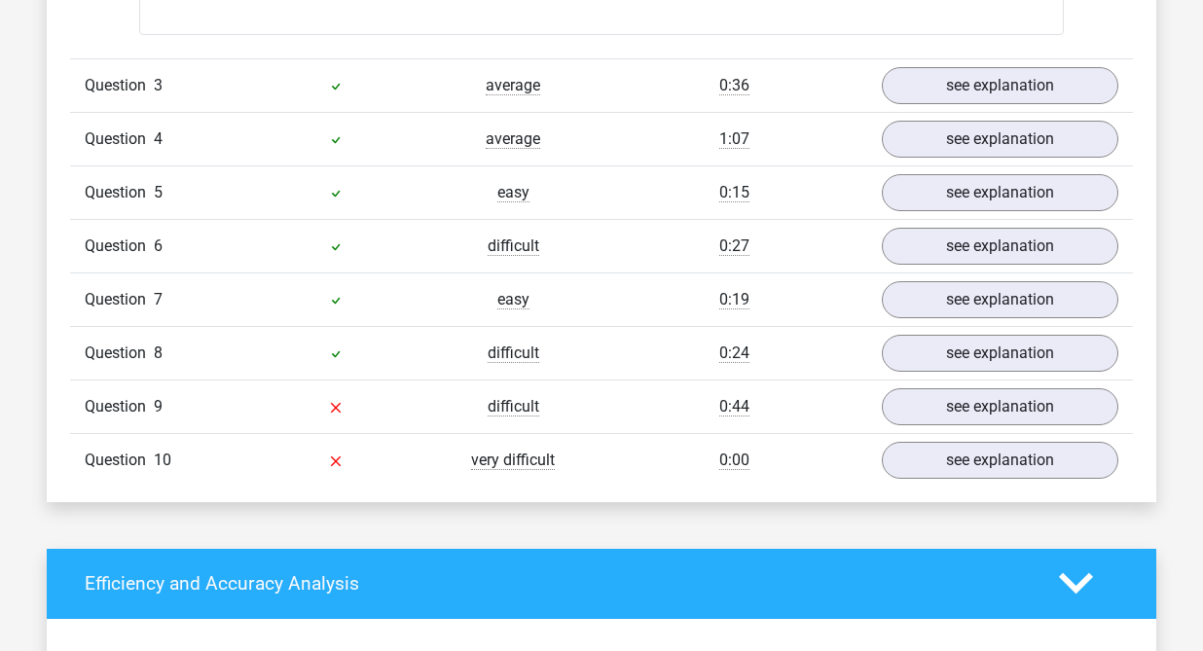
scroll to position [2832, 0]
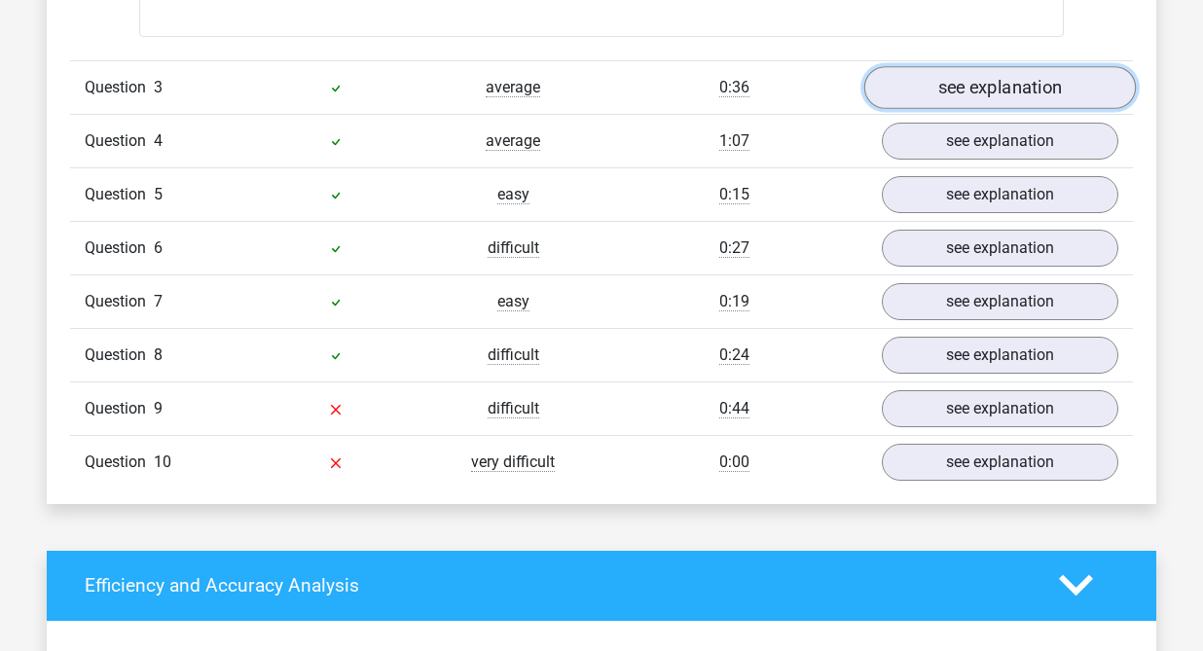
click at [976, 99] on link "see explanation" at bounding box center [1000, 87] width 272 height 43
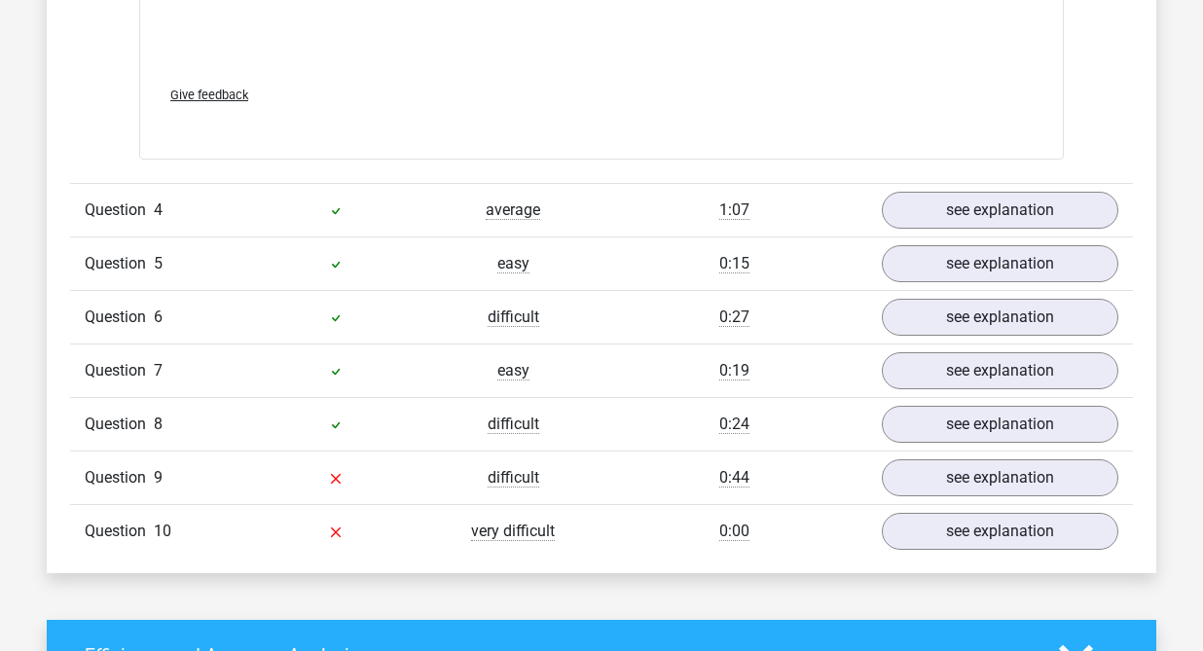
scroll to position [3882, 0]
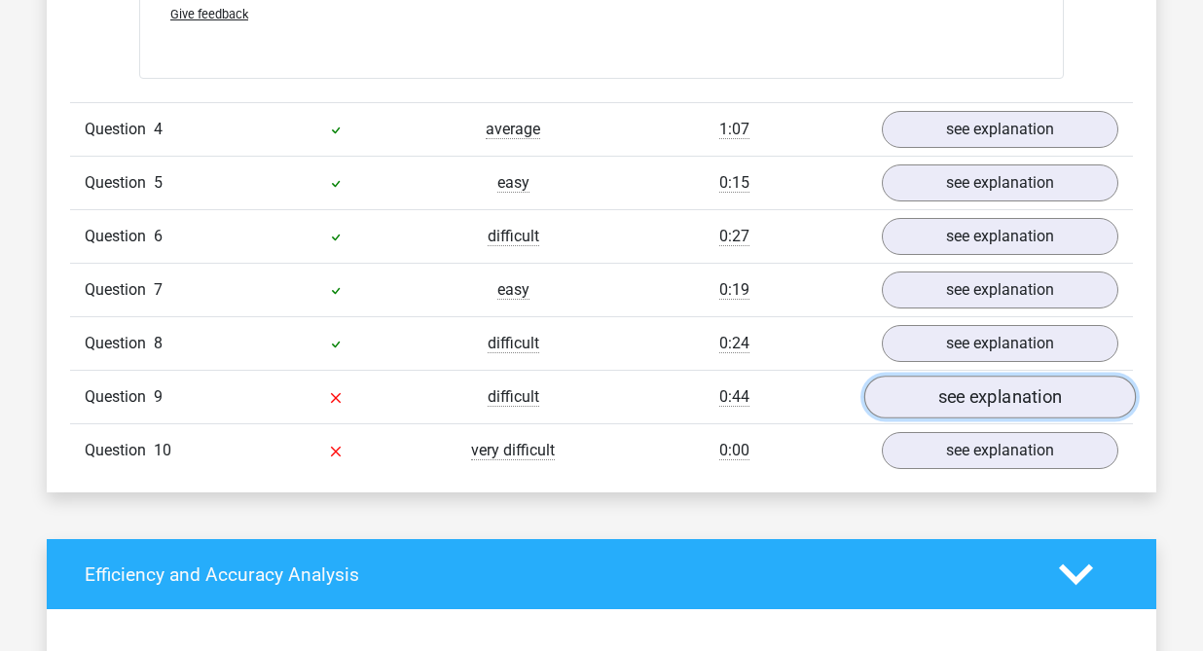
click at [969, 393] on link "see explanation" at bounding box center [1000, 398] width 272 height 43
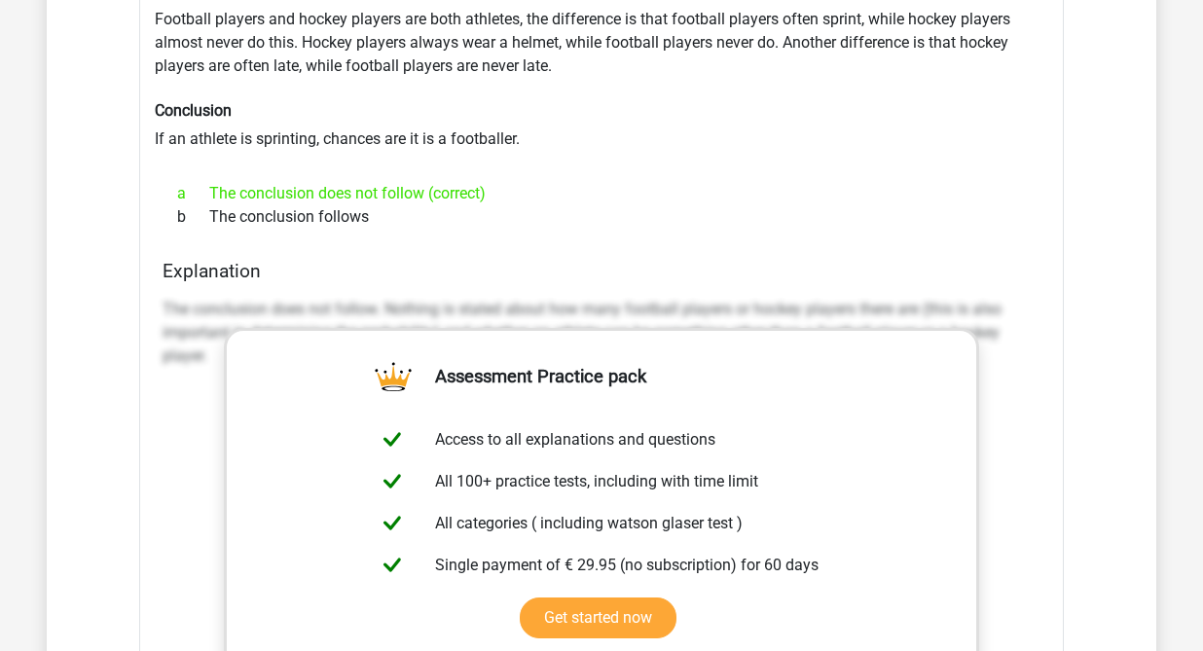
scroll to position [2879, 0]
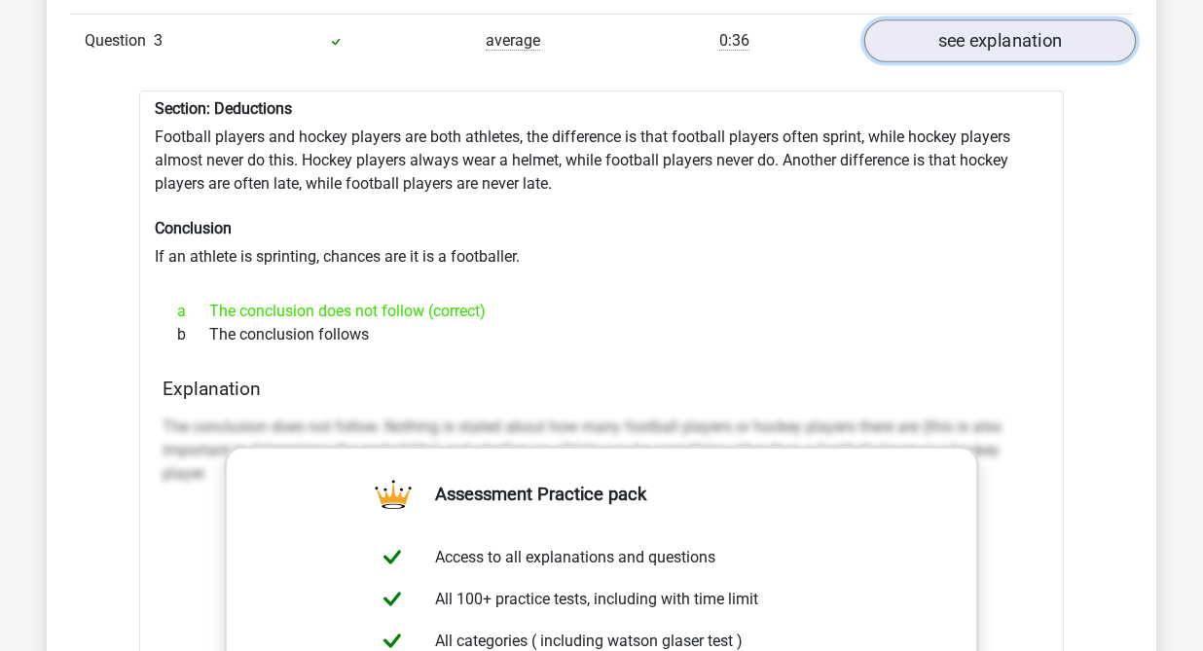
click at [1014, 33] on link "see explanation" at bounding box center [1000, 40] width 272 height 43
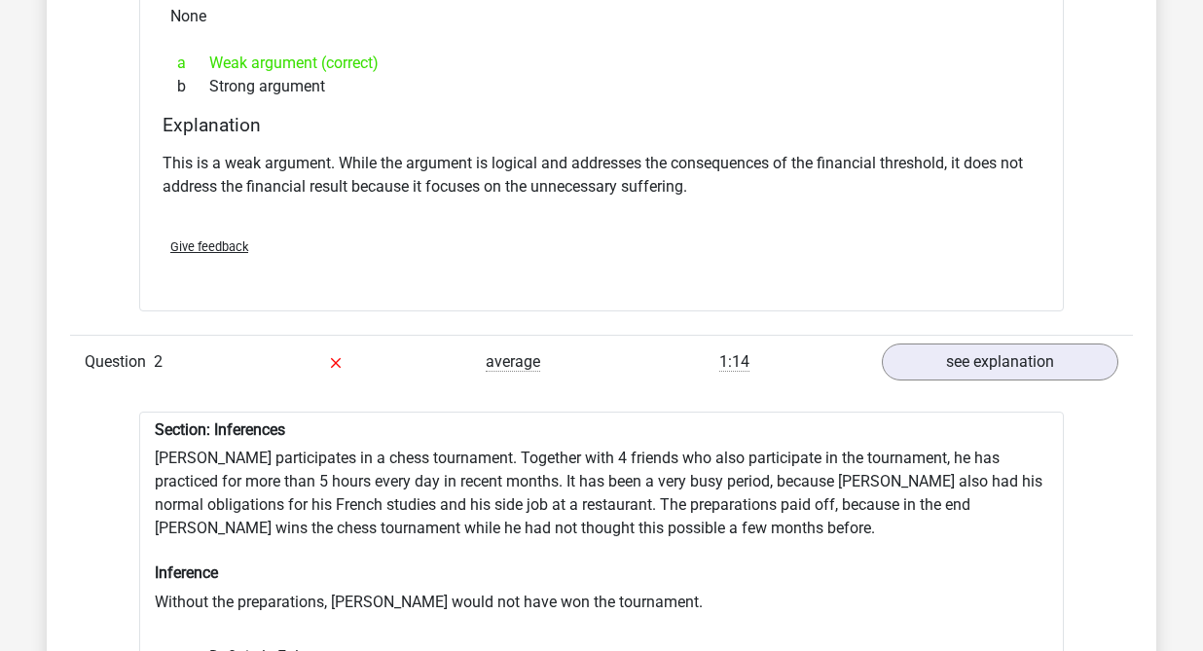
scroll to position [1847, 0]
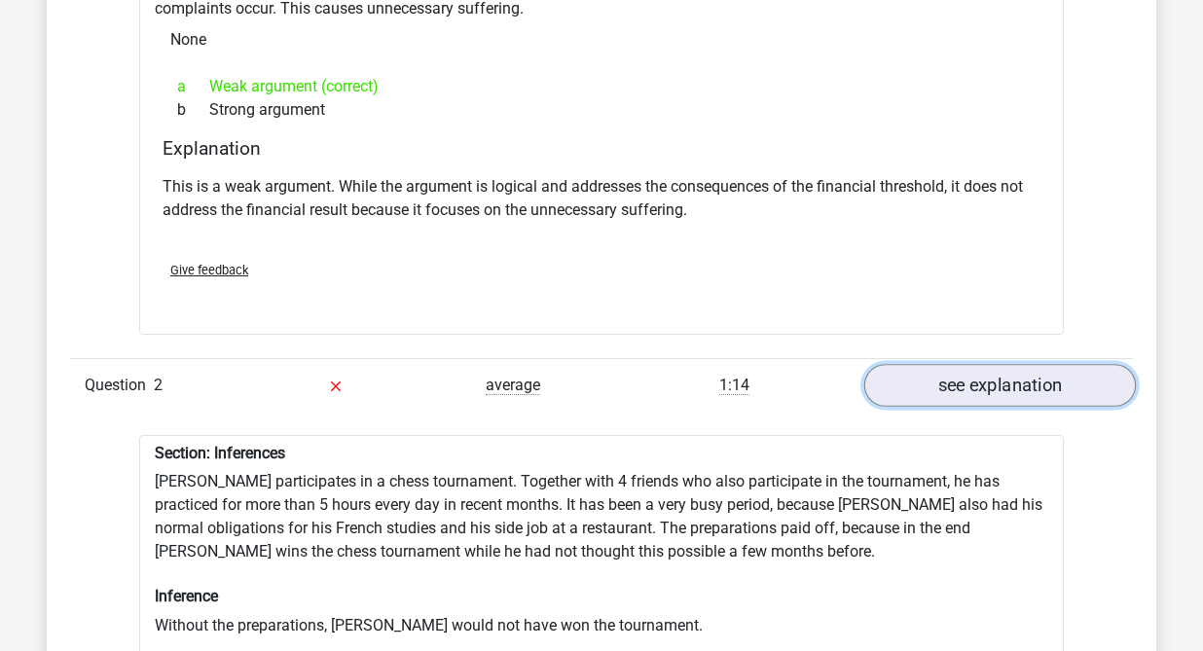
click at [1003, 385] on link "see explanation" at bounding box center [1000, 385] width 272 height 43
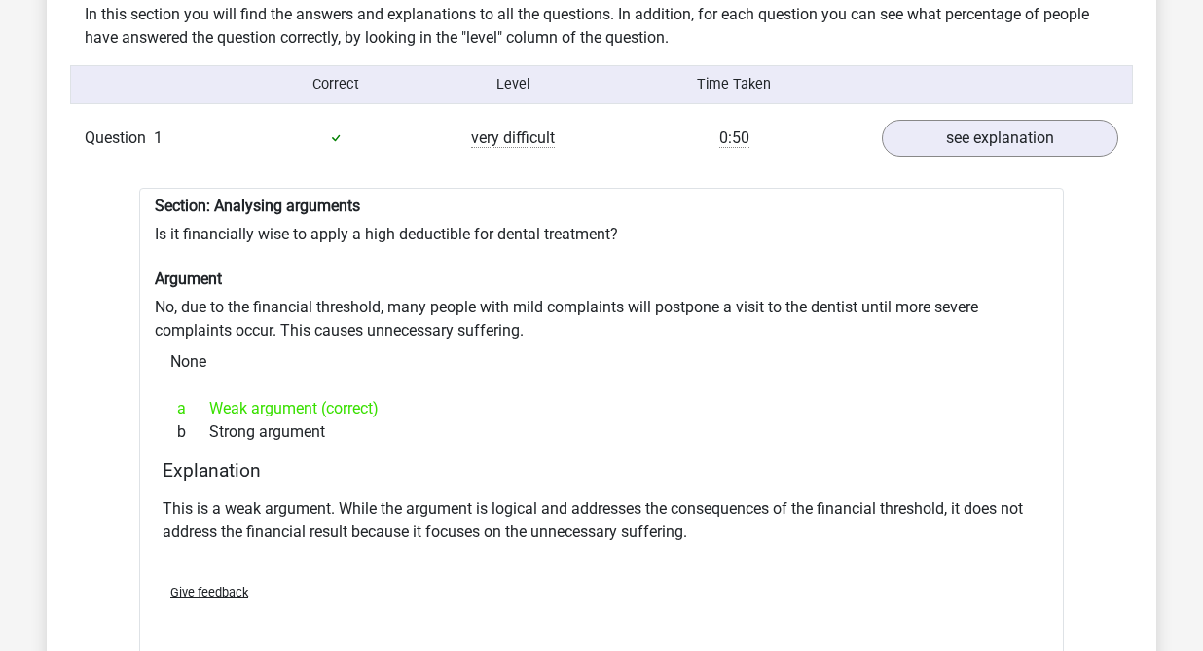
scroll to position [1372, 0]
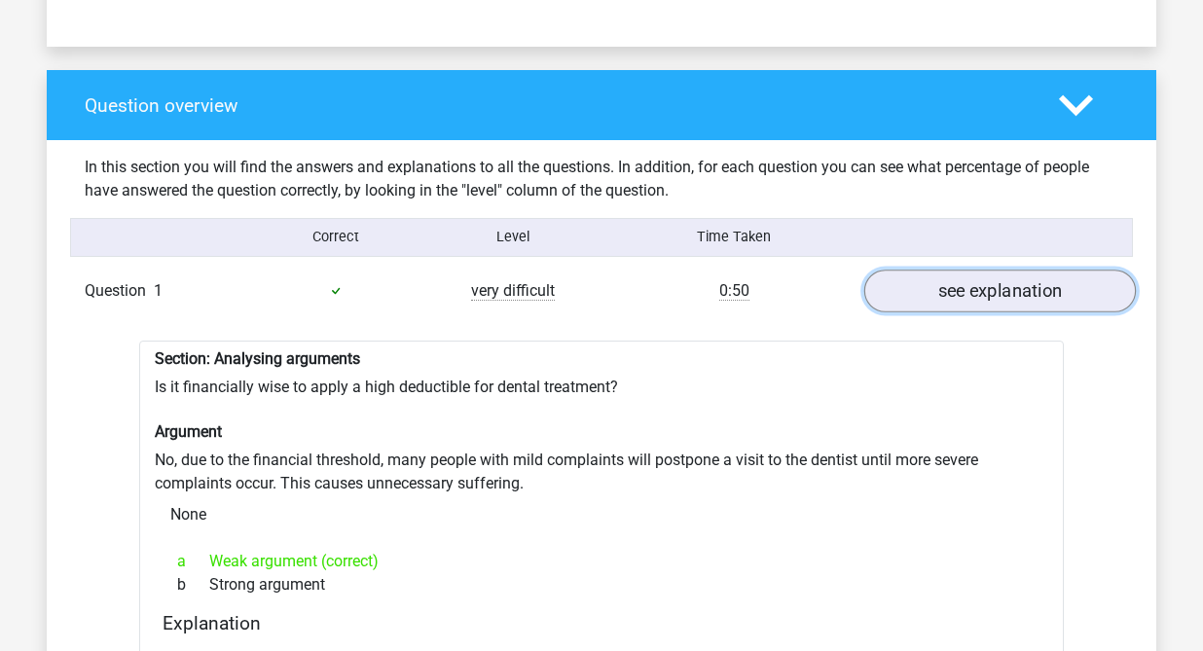
click at [989, 291] on link "see explanation" at bounding box center [1000, 291] width 272 height 43
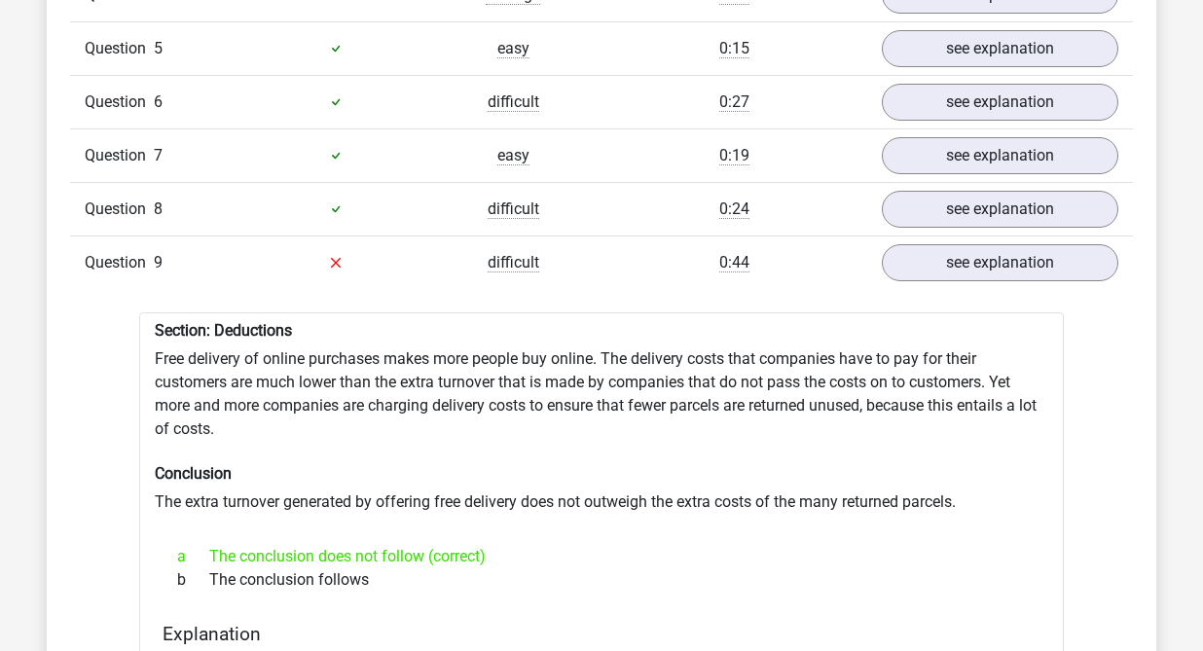
scroll to position [1895, 0]
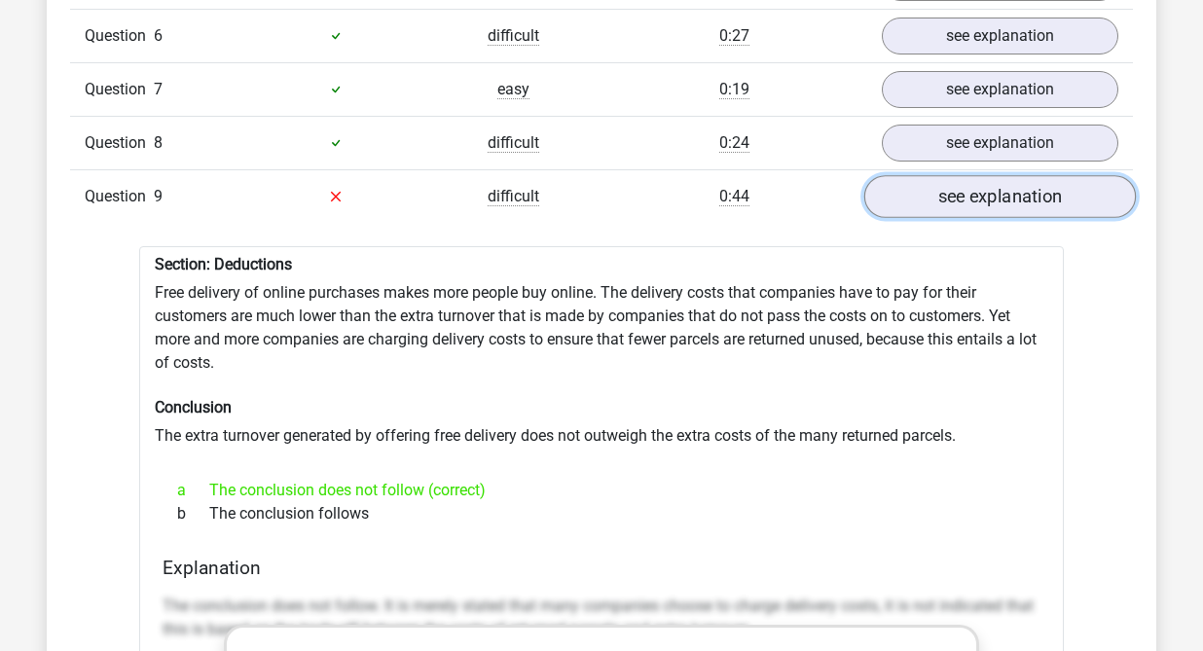
click at [980, 202] on link "see explanation" at bounding box center [1000, 196] width 272 height 43
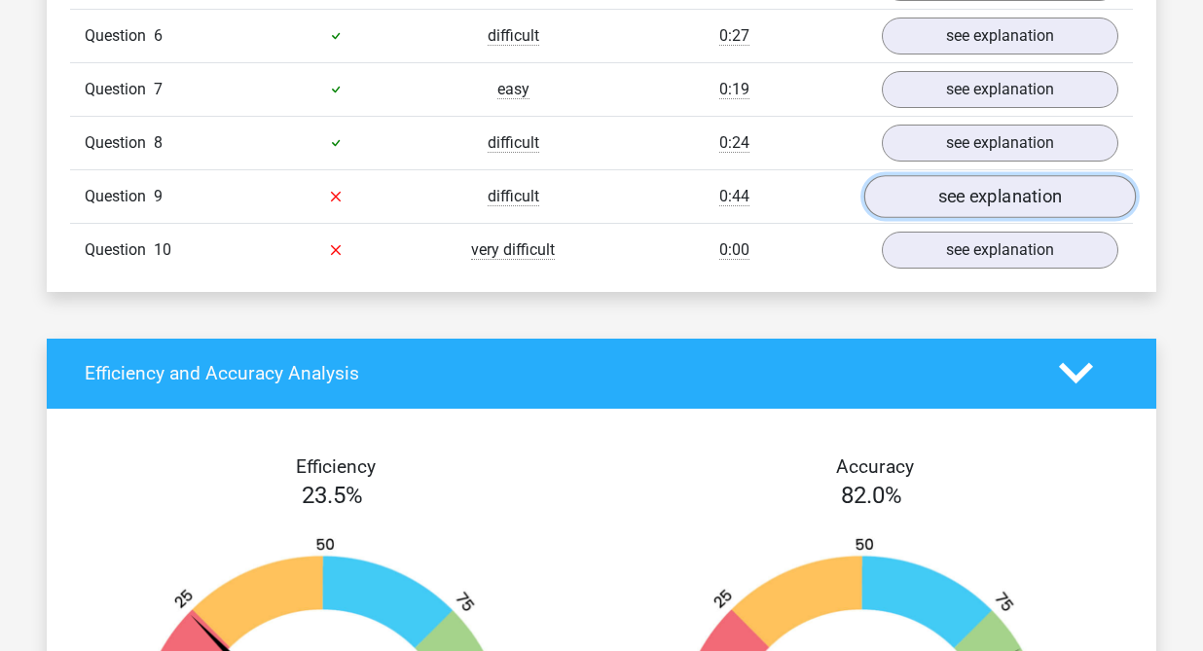
click at [980, 202] on link "see explanation" at bounding box center [1000, 196] width 272 height 43
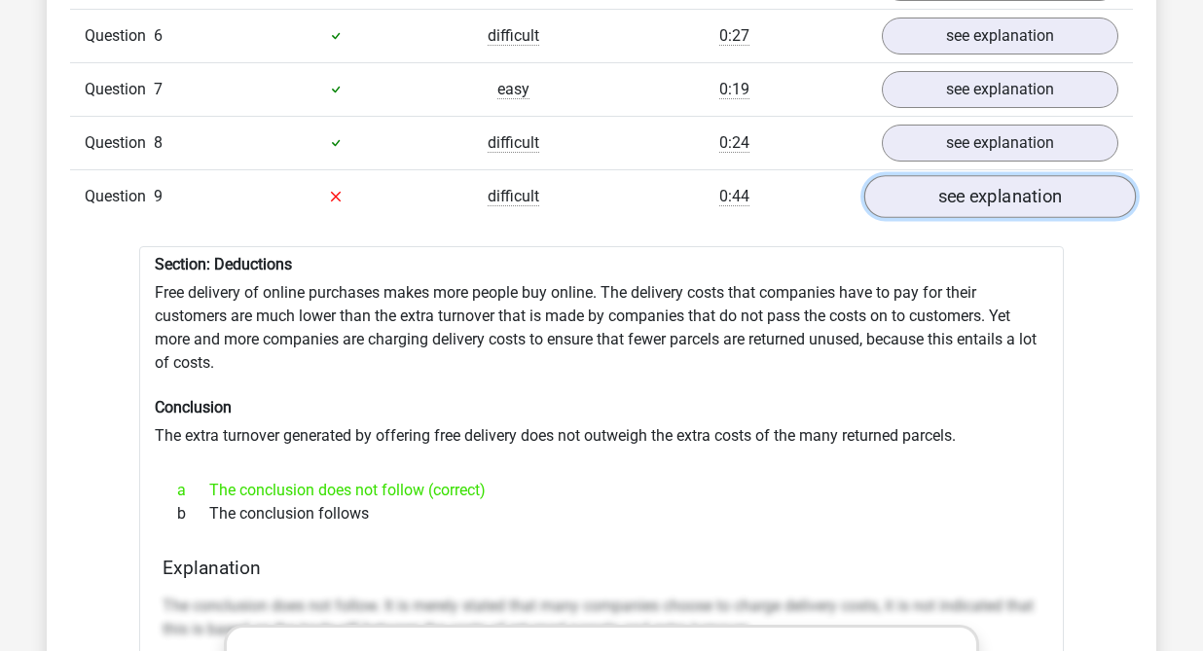
click at [980, 202] on link "see explanation" at bounding box center [1000, 196] width 272 height 43
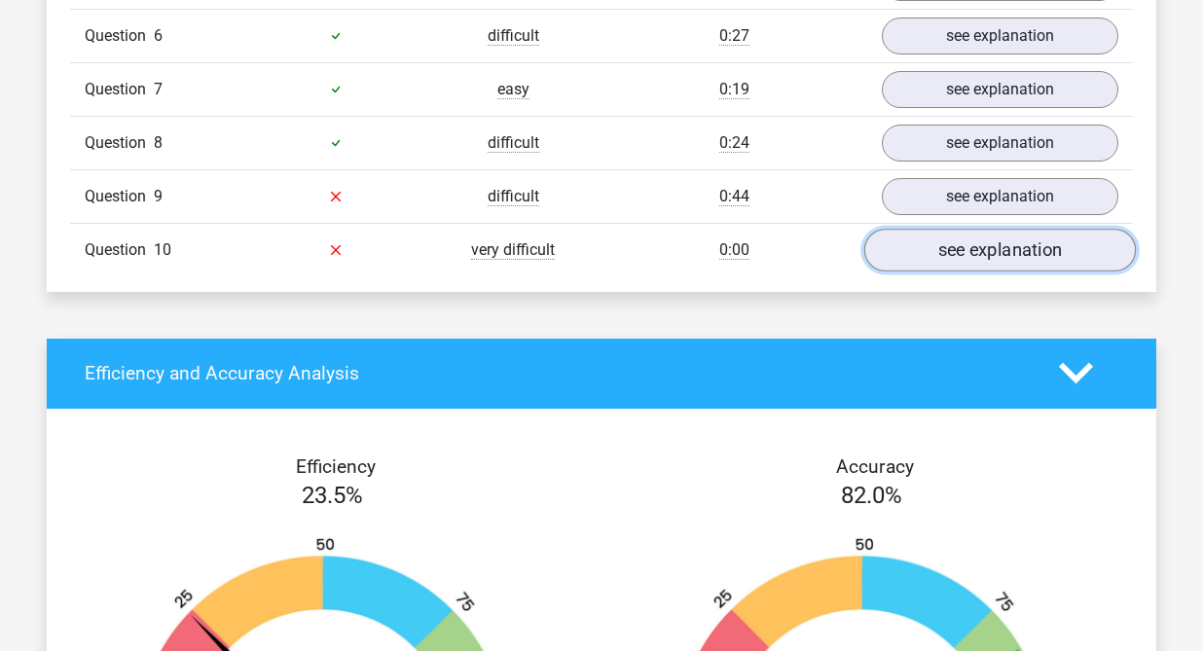
click at [997, 243] on link "see explanation" at bounding box center [1000, 250] width 272 height 43
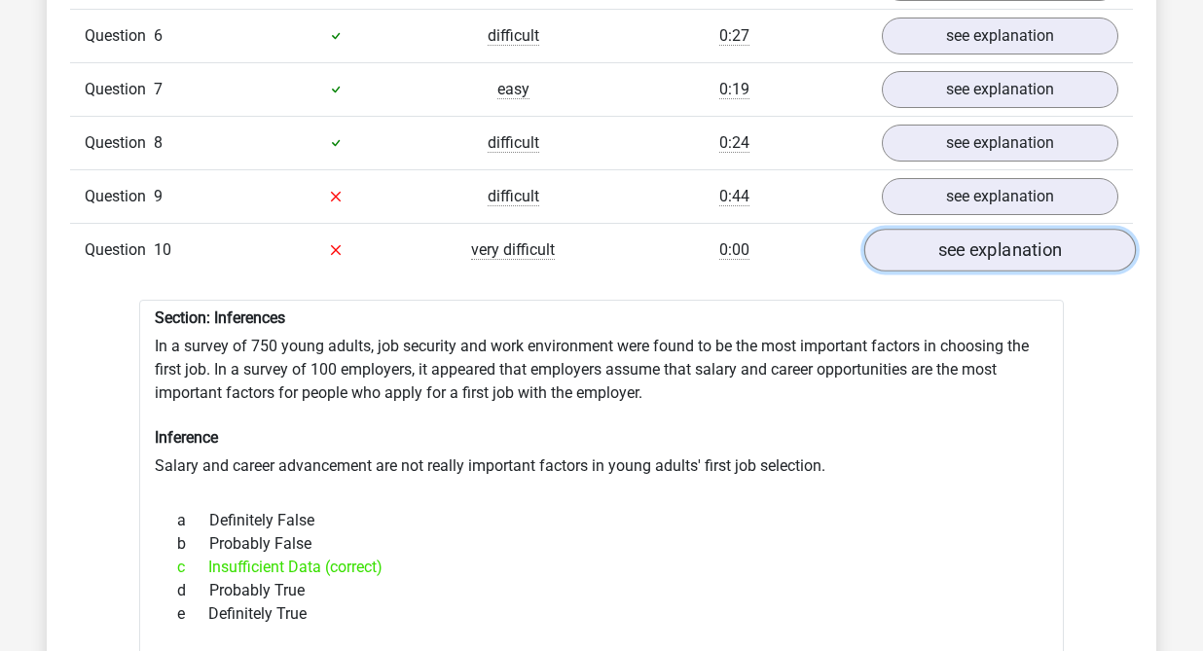
click at [997, 243] on link "see explanation" at bounding box center [1000, 250] width 272 height 43
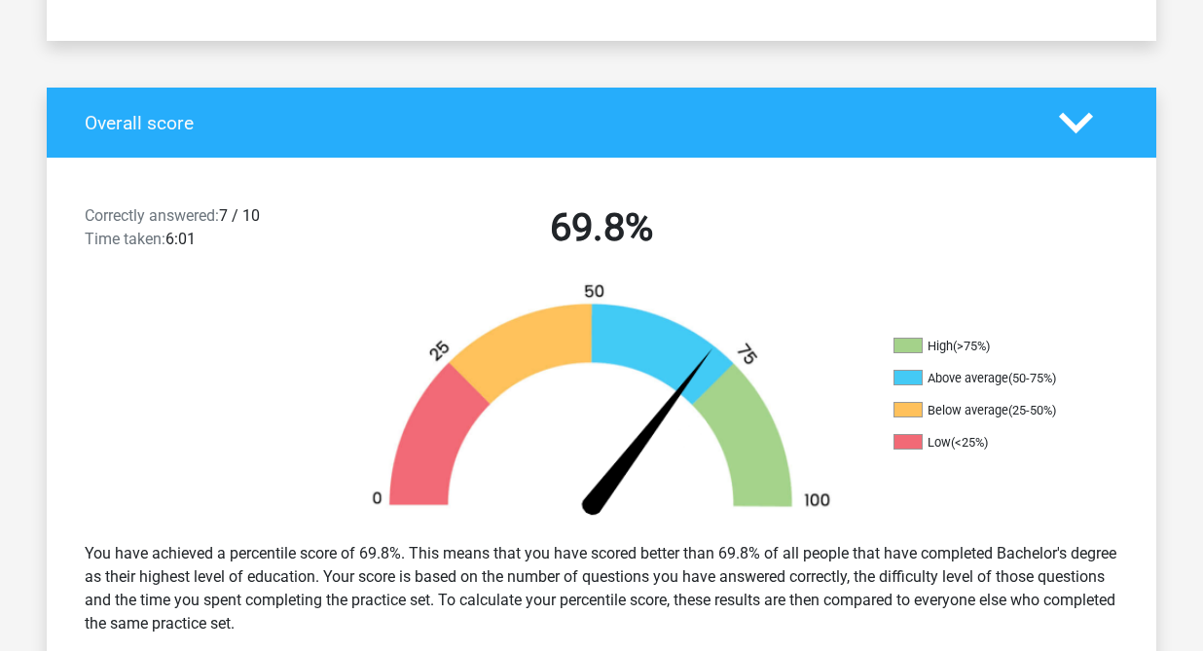
scroll to position [0, 0]
